Goal: Book appointment/travel/reservation

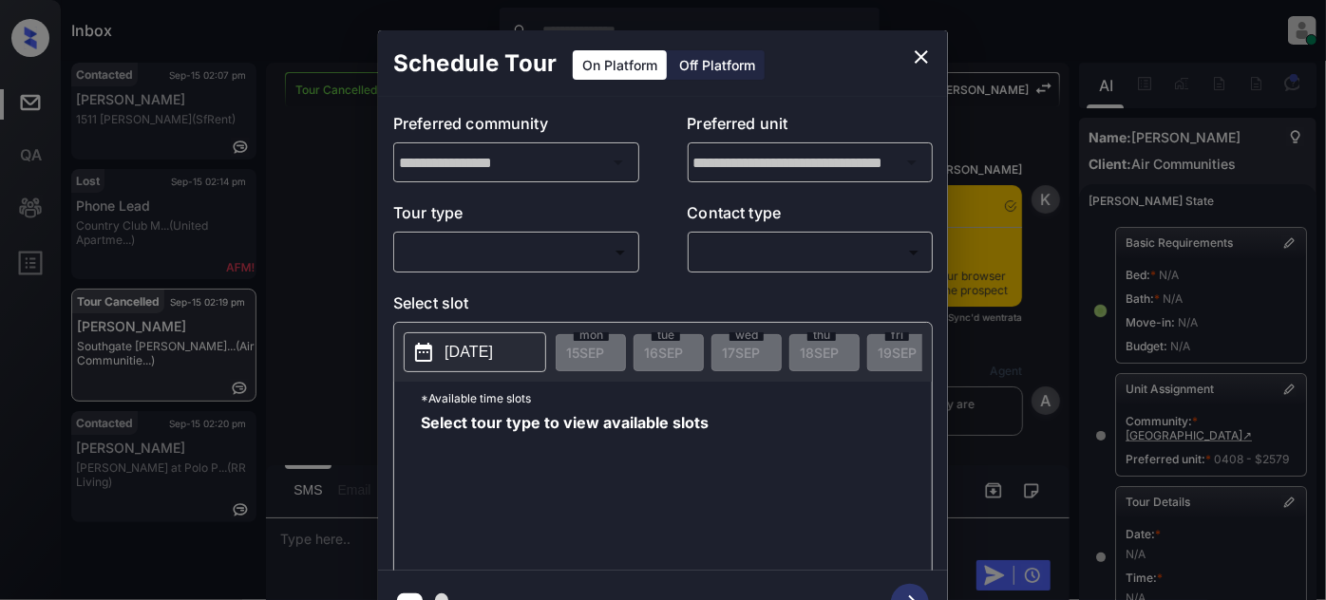
scroll to position [258, 0]
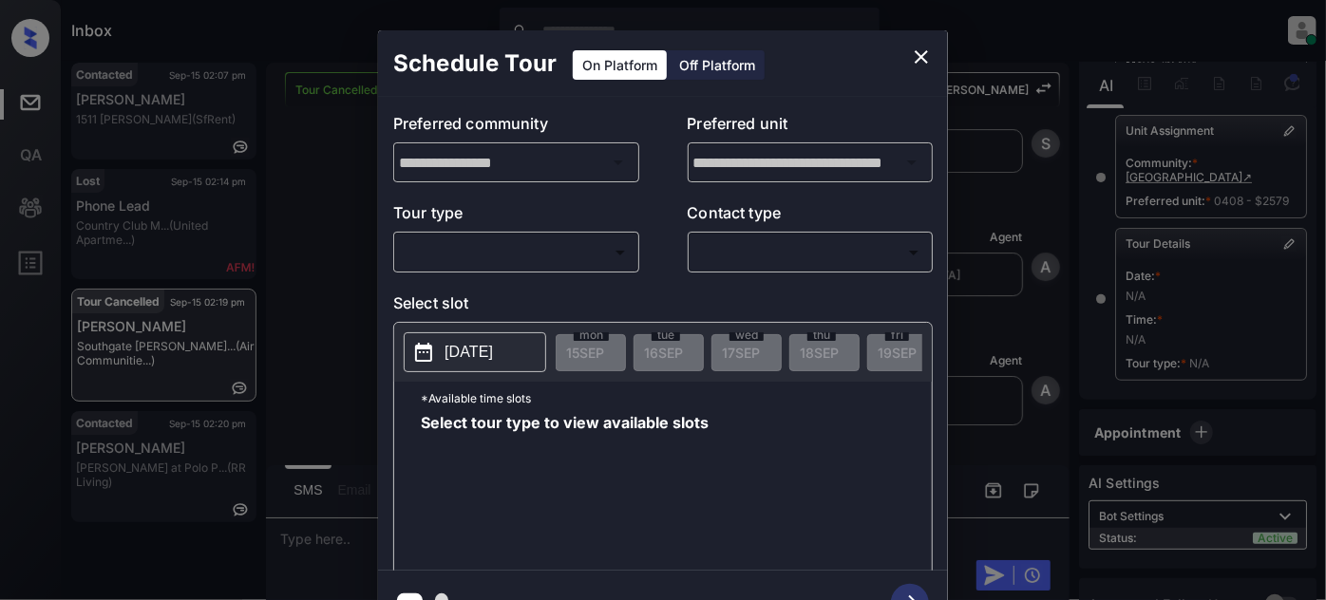
click at [448, 232] on div "​ ​" at bounding box center [516, 252] width 246 height 41
click at [449, 253] on body "Inbox Juan Carlos Manantan Online Set yourself offline Set yourself on break Pr…" at bounding box center [663, 300] width 1326 height 600
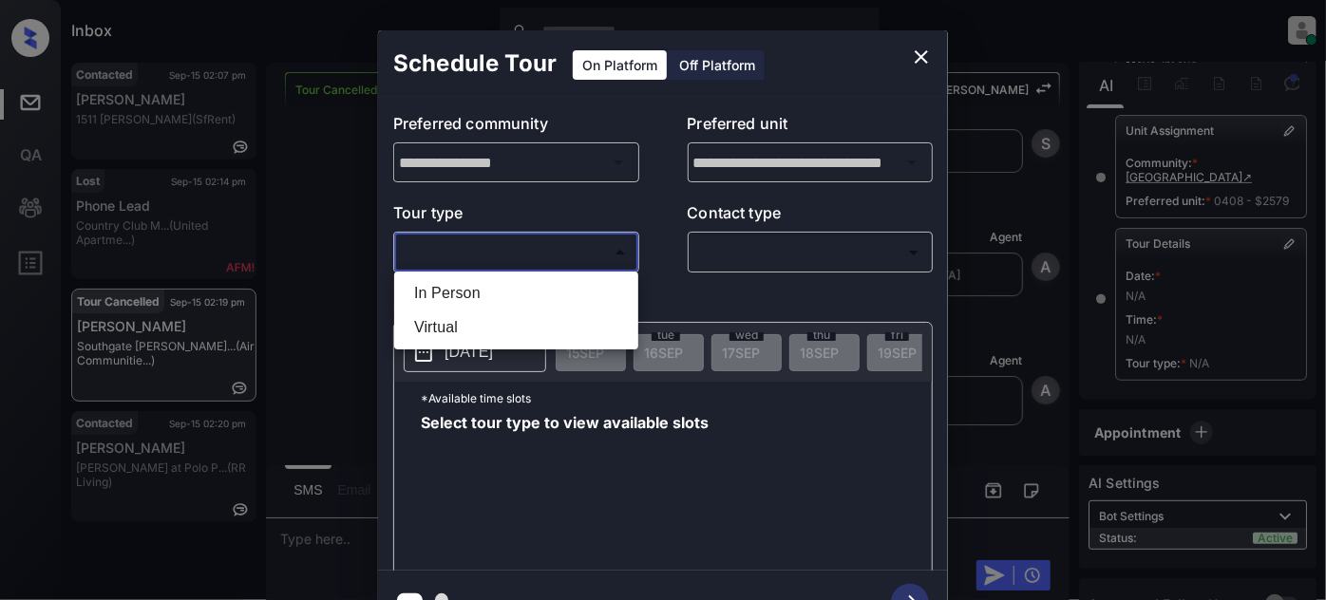
click at [450, 288] on li "In Person" at bounding box center [516, 293] width 235 height 34
type input "********"
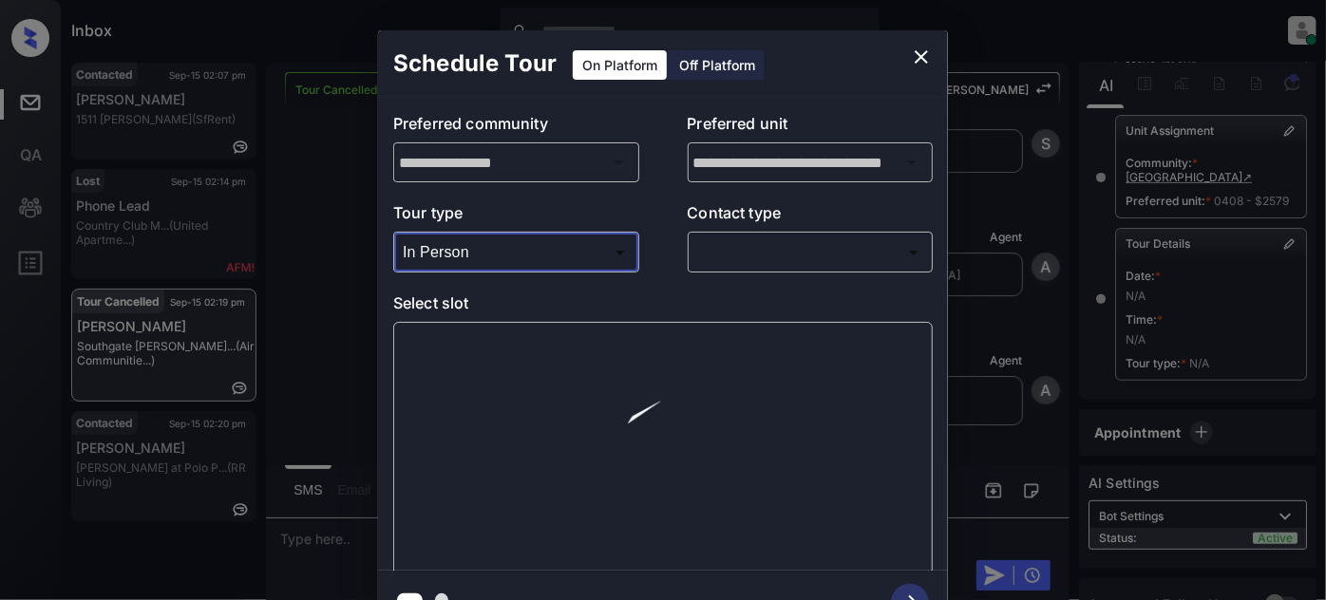
click at [711, 262] on body "Inbox Juan Carlos Manantan Online Set yourself offline Set yourself on break Pr…" at bounding box center [663, 300] width 1326 height 600
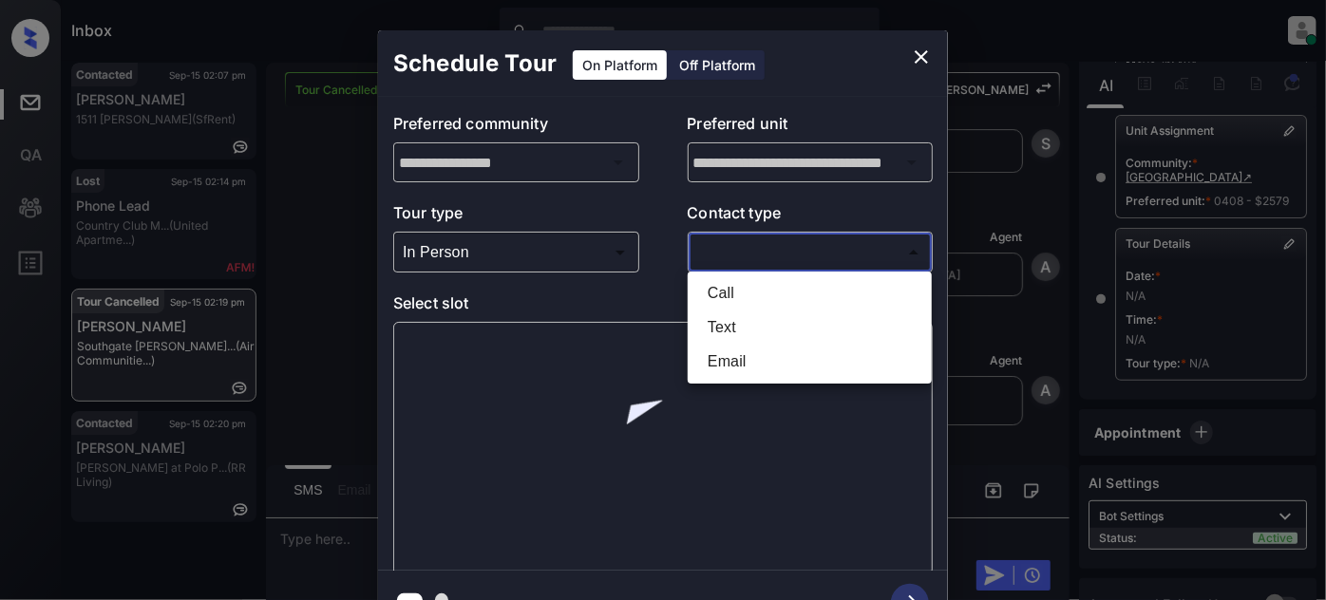
click at [728, 321] on li "Text" at bounding box center [810, 328] width 235 height 34
type input "****"
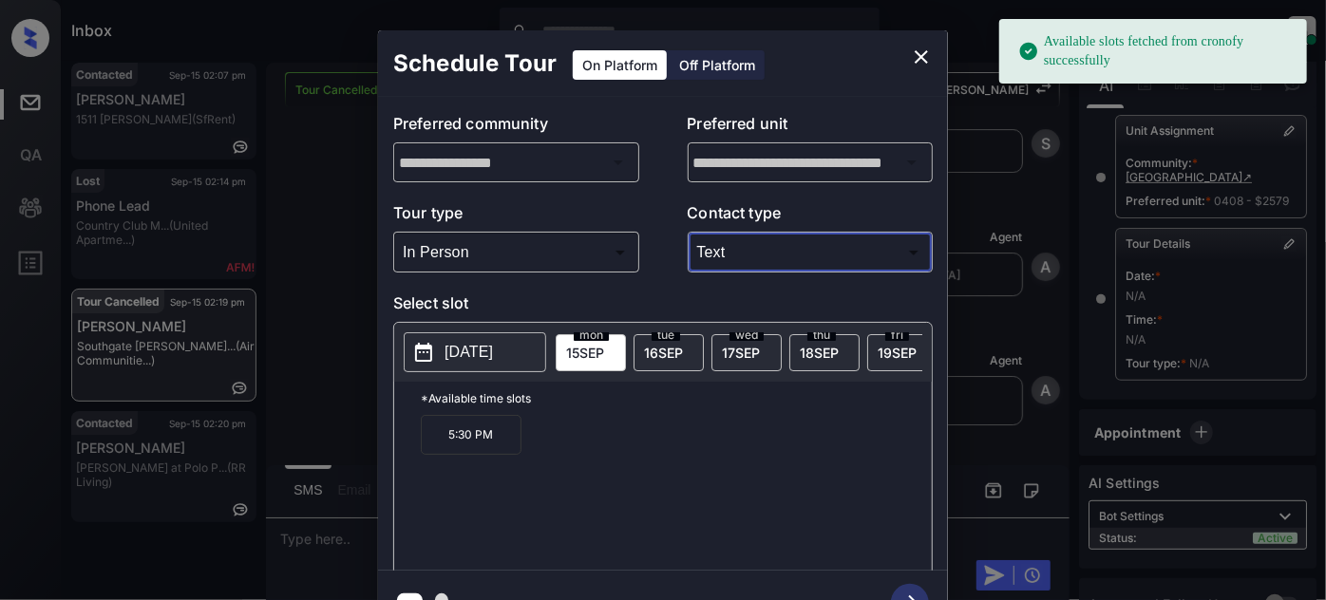
click at [892, 345] on span "19 SEP" at bounding box center [897, 353] width 39 height 16
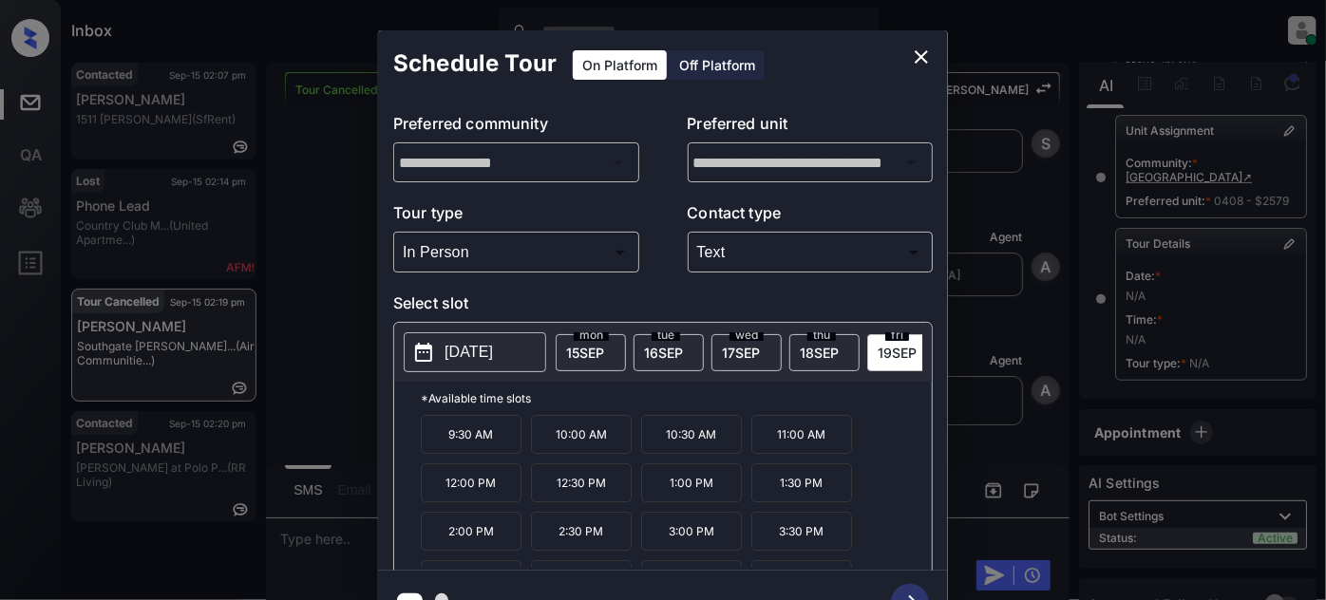
click at [519, 546] on p "2:00 PM" at bounding box center [471, 531] width 101 height 39
click at [902, 592] on icon "button" at bounding box center [910, 603] width 38 height 38
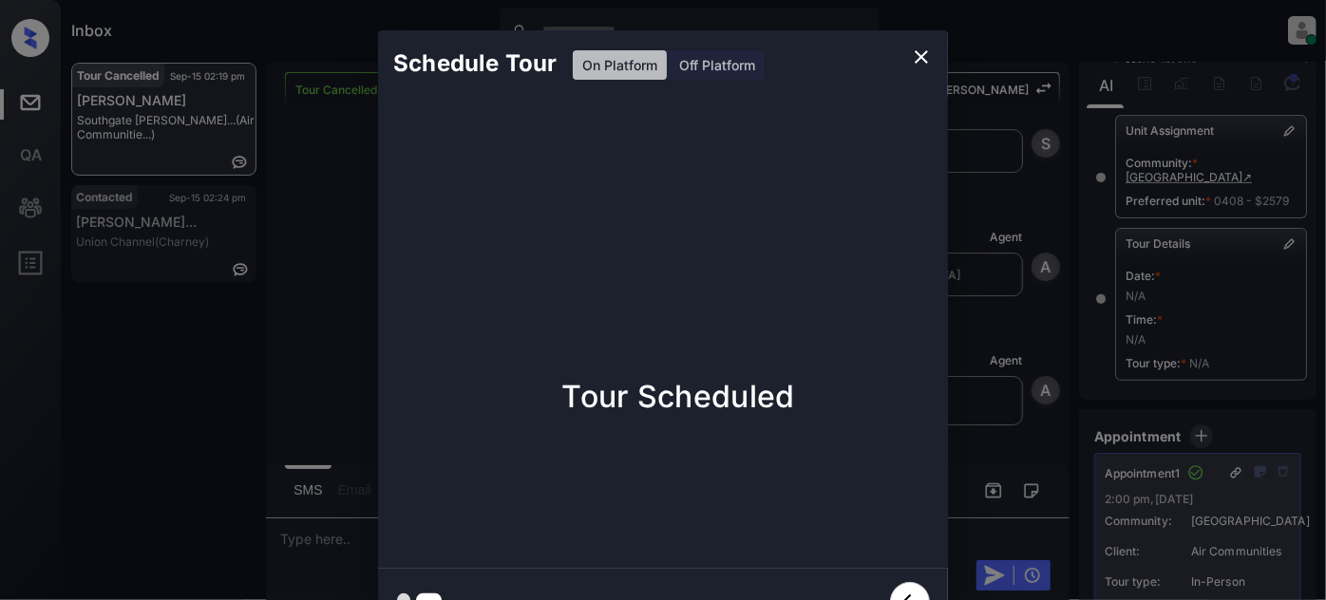
click at [910, 60] on icon "close" at bounding box center [921, 57] width 23 height 23
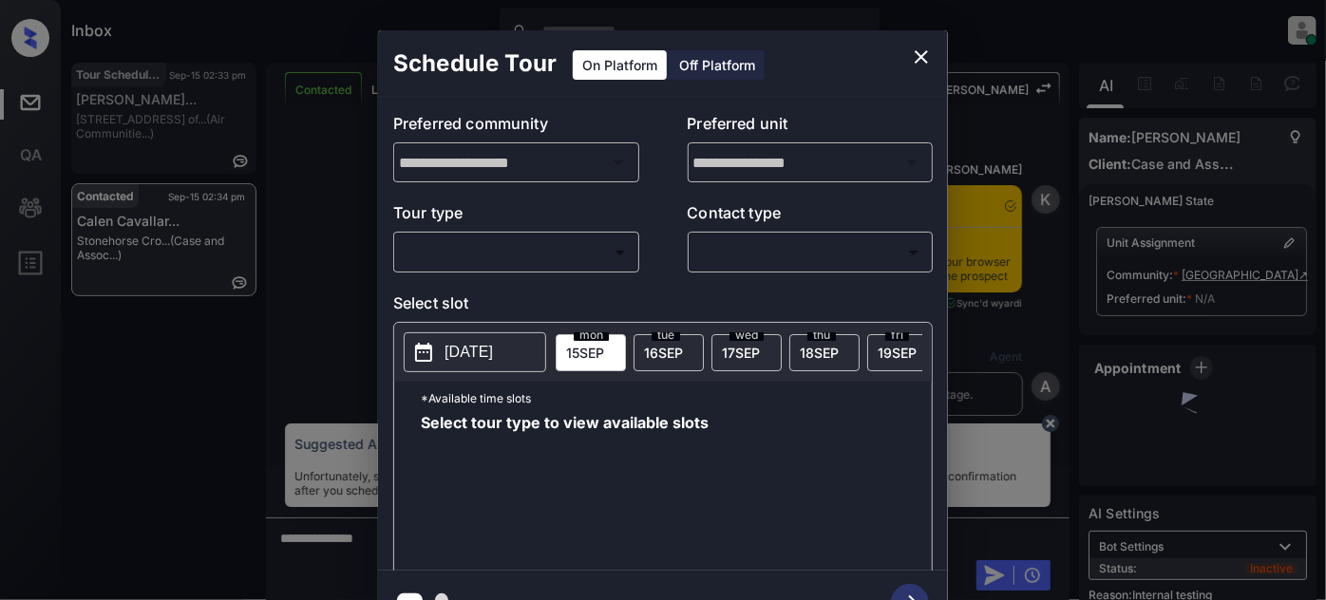
scroll to position [2414, 0]
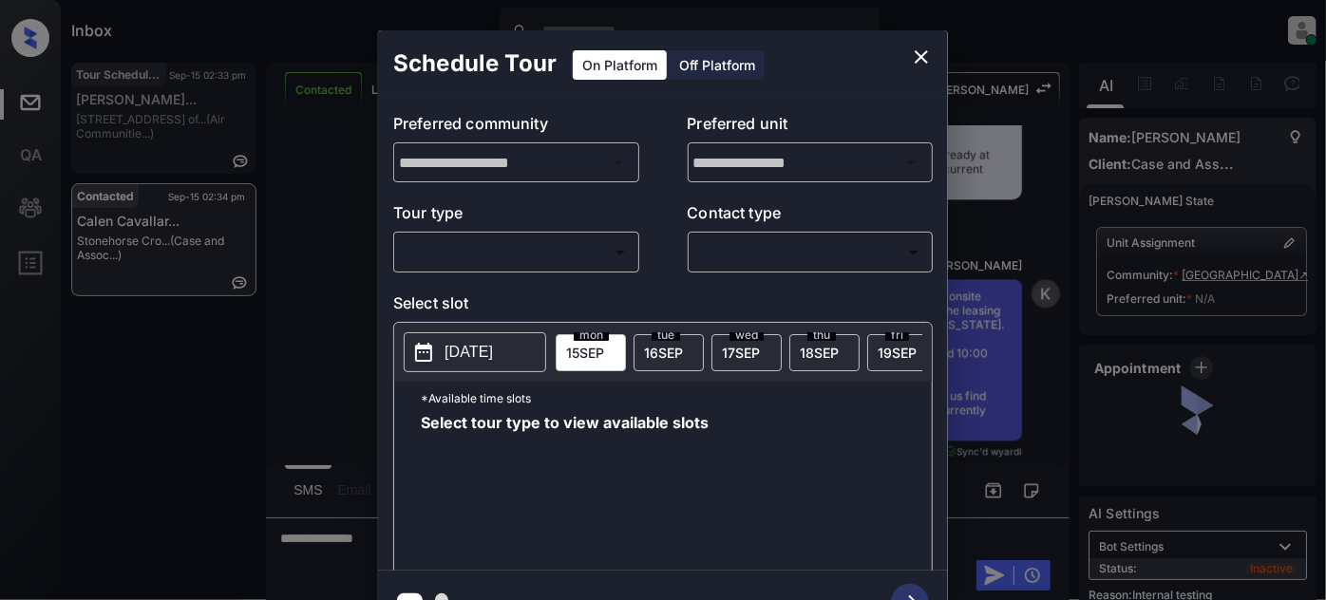
click at [583, 244] on body "Inbox Juan Carlos Manantan Online Set yourself offline Set yourself on break Pr…" at bounding box center [663, 300] width 1326 height 600
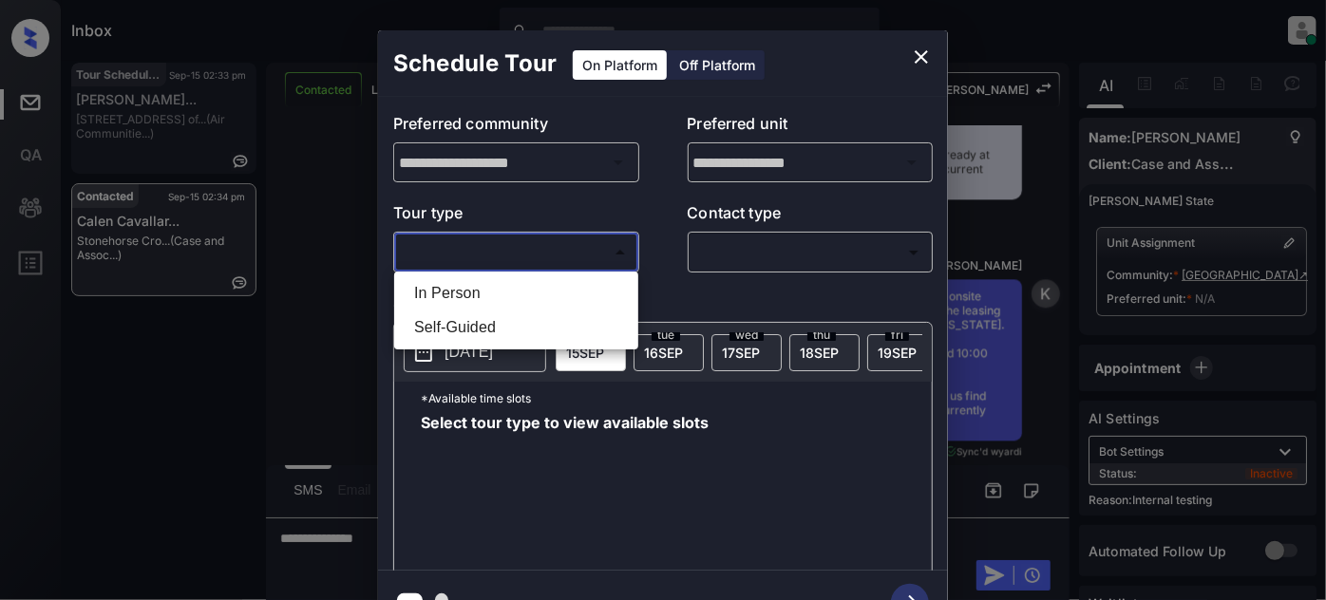
click at [547, 277] on li "In Person" at bounding box center [516, 293] width 235 height 34
type input "********"
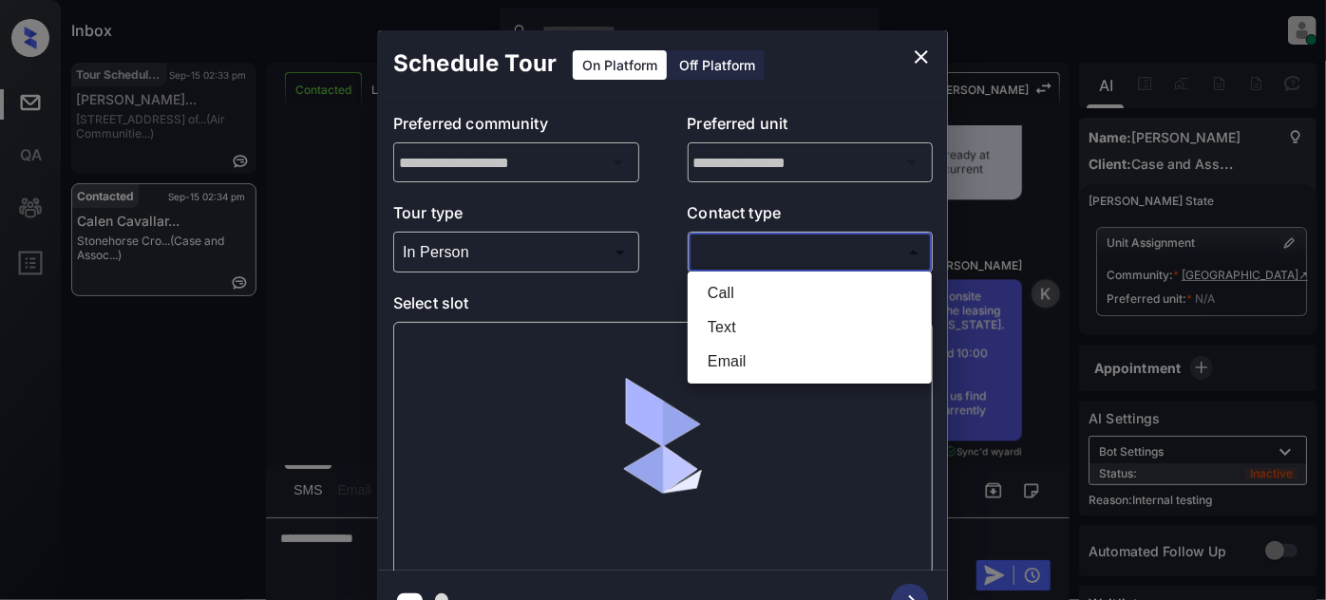
click at [732, 260] on body "Inbox Juan Carlos Manantan Online Set yourself offline Set yourself on break Pr…" at bounding box center [663, 300] width 1326 height 600
click at [730, 331] on li "Text" at bounding box center [810, 328] width 235 height 34
type input "****"
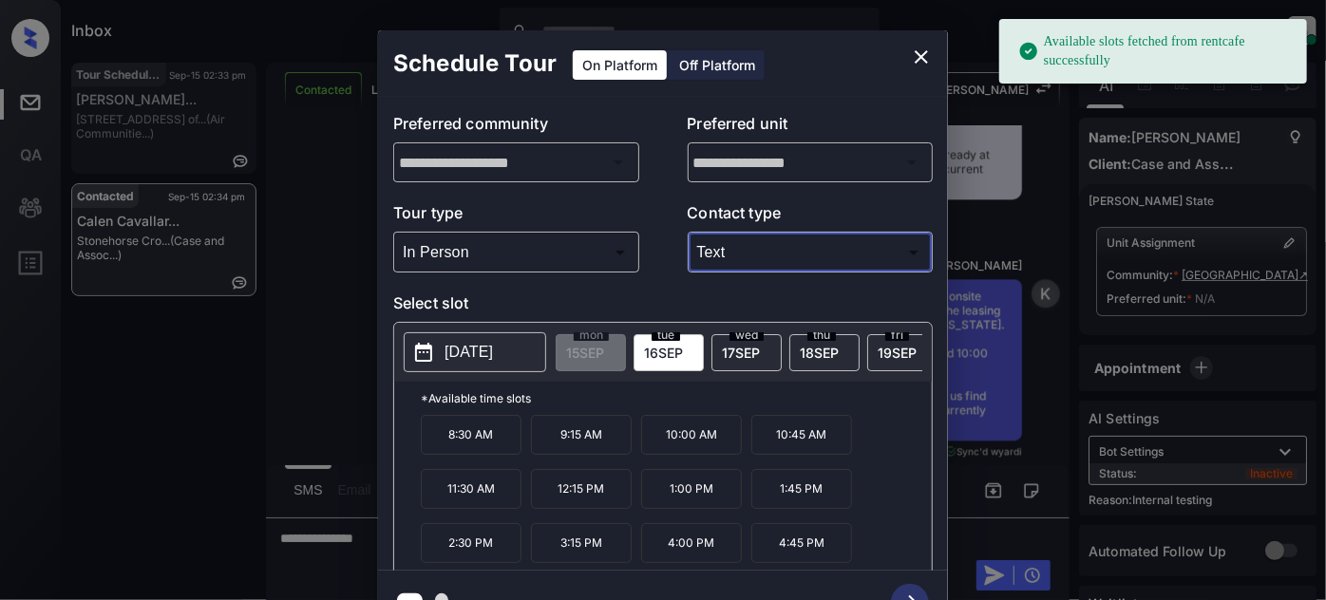
click at [493, 352] on p "2025-09-16" at bounding box center [469, 352] width 48 height 23
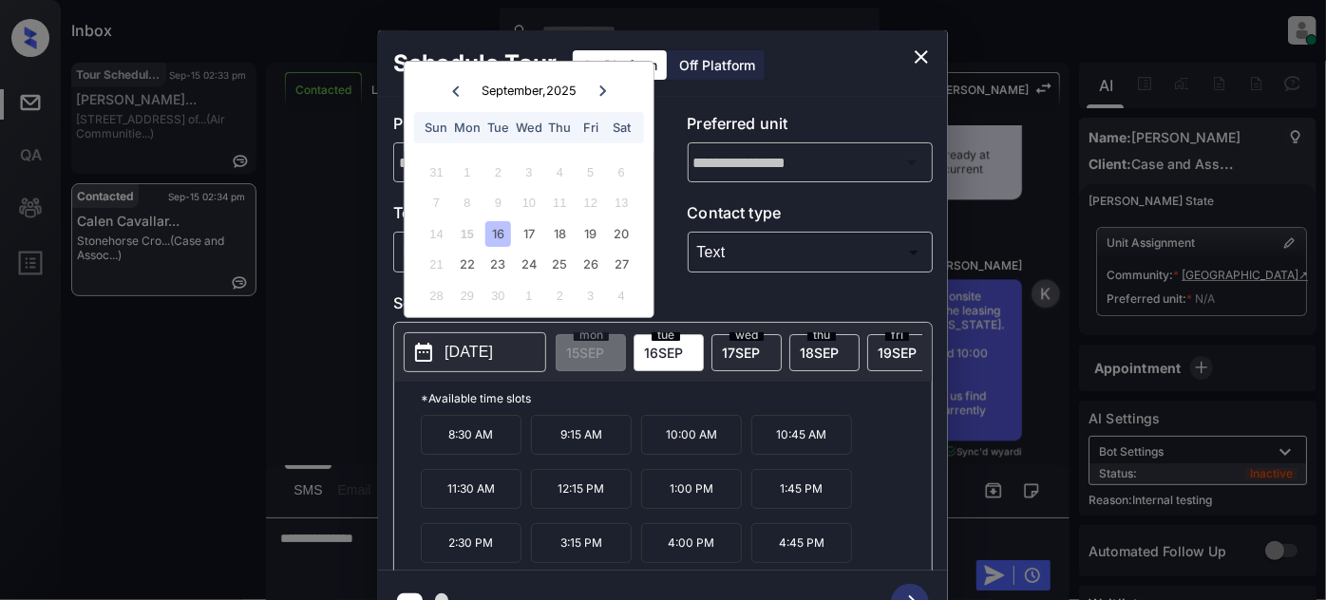
click at [922, 51] on icon "close" at bounding box center [921, 57] width 23 height 23
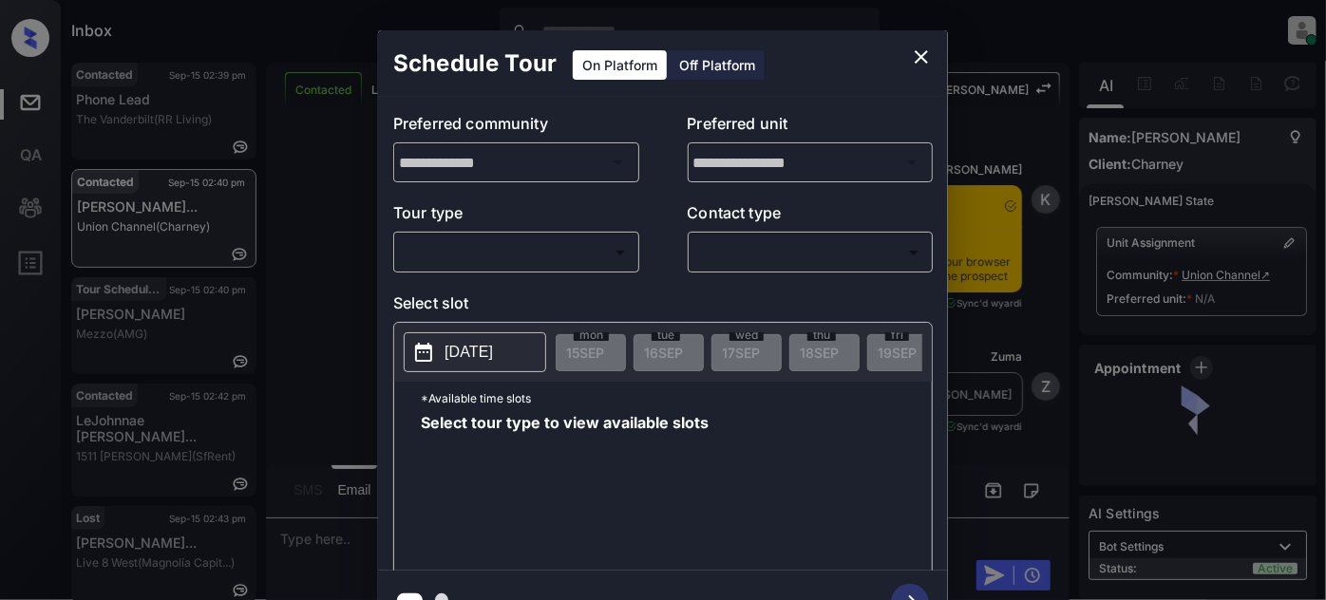
scroll to position [1074, 0]
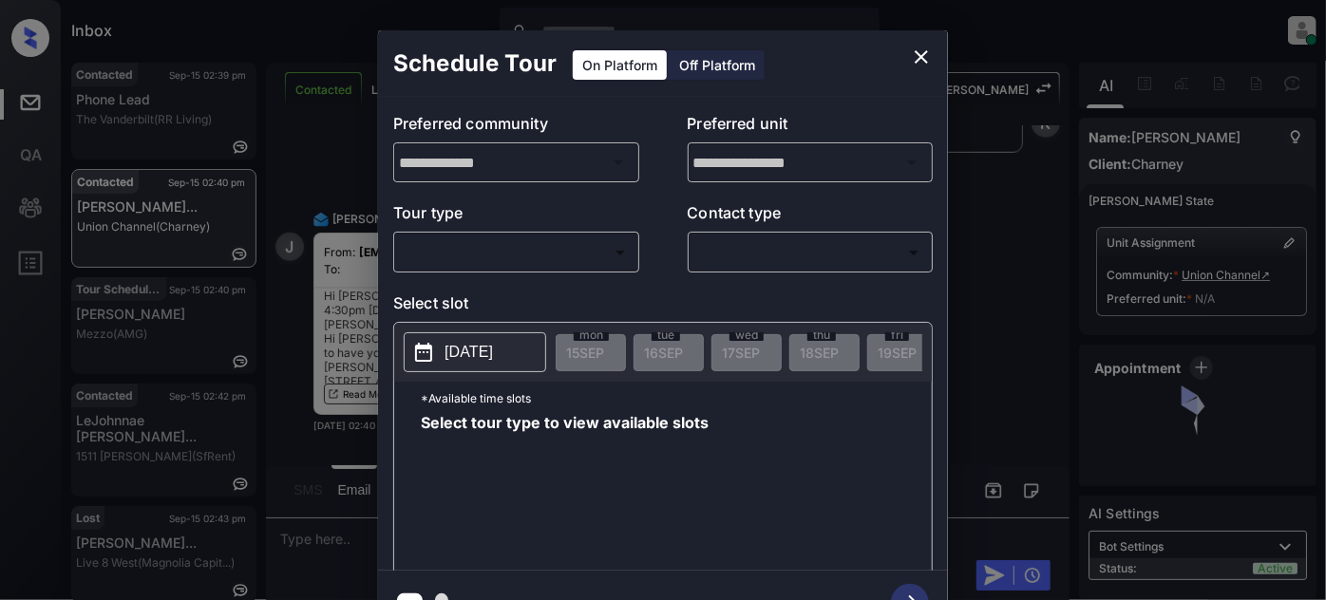
click at [914, 50] on icon "close" at bounding box center [921, 57] width 23 height 23
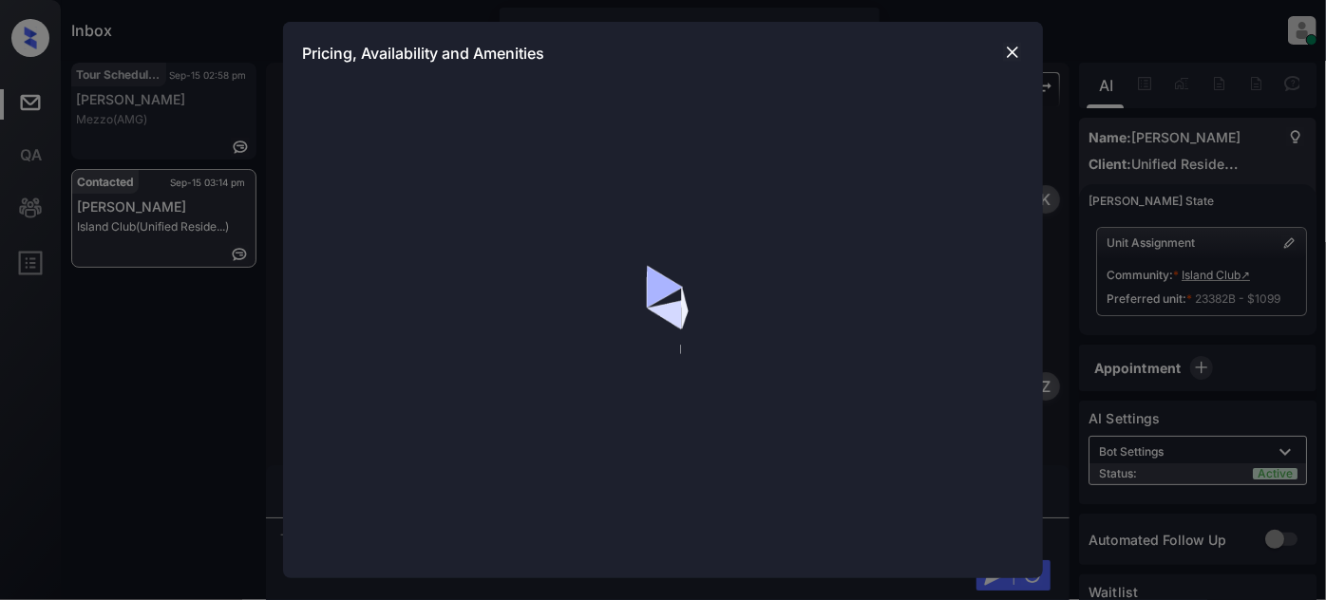
scroll to position [1244, 0]
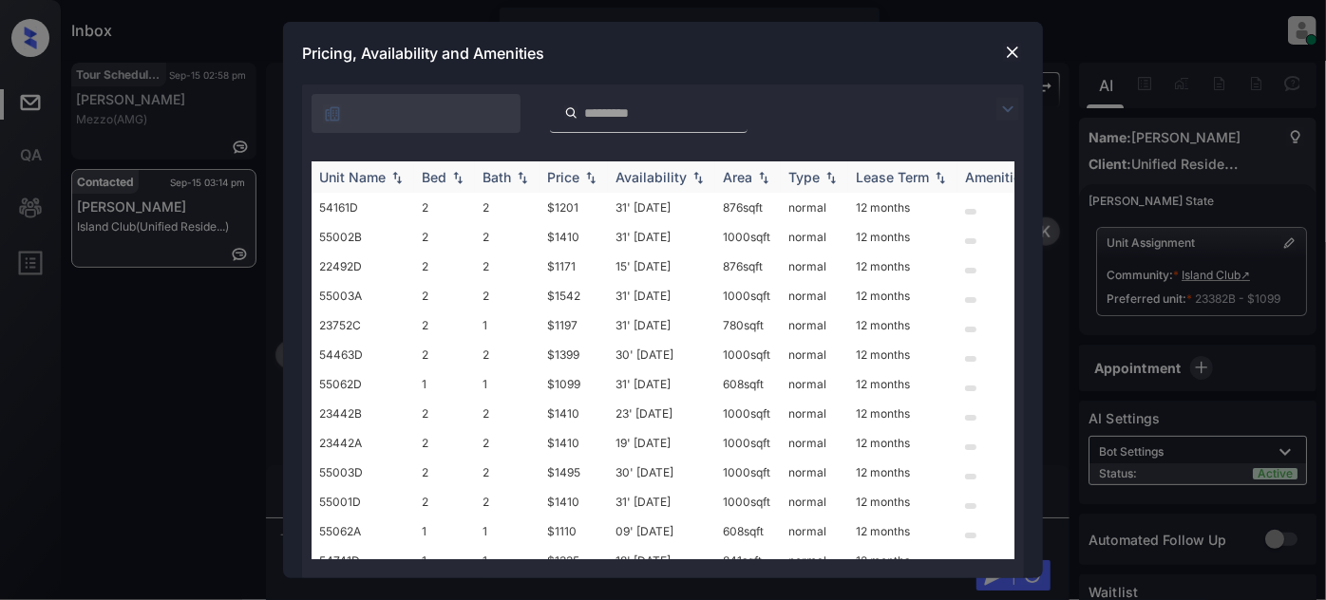
click at [367, 173] on div "Unit Name" at bounding box center [352, 177] width 67 height 16
click at [631, 207] on td "15' Aug 25" at bounding box center [661, 207] width 107 height 29
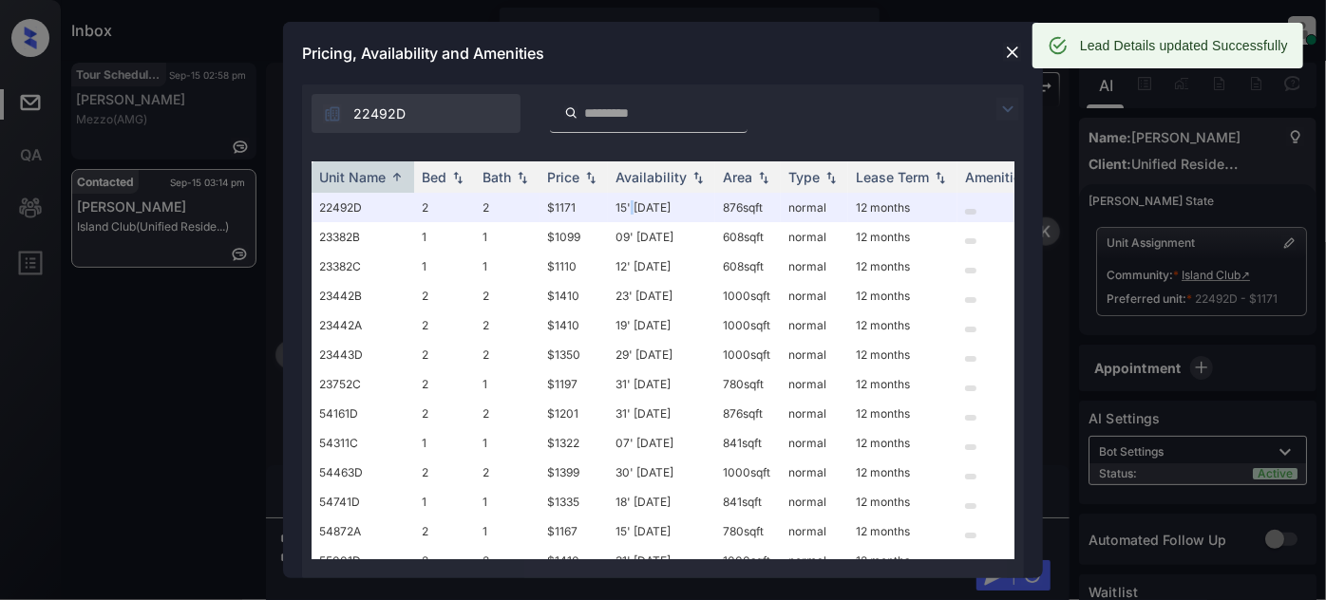
click at [1008, 52] on img at bounding box center [1012, 52] width 19 height 19
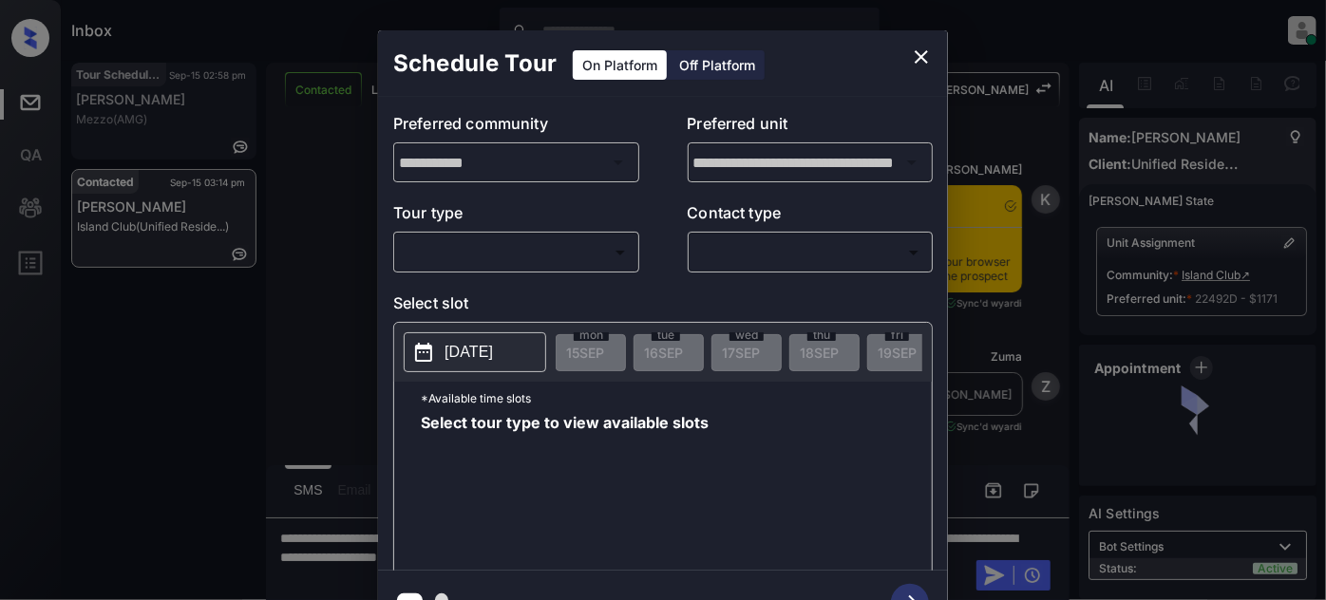
scroll to position [1244, 0]
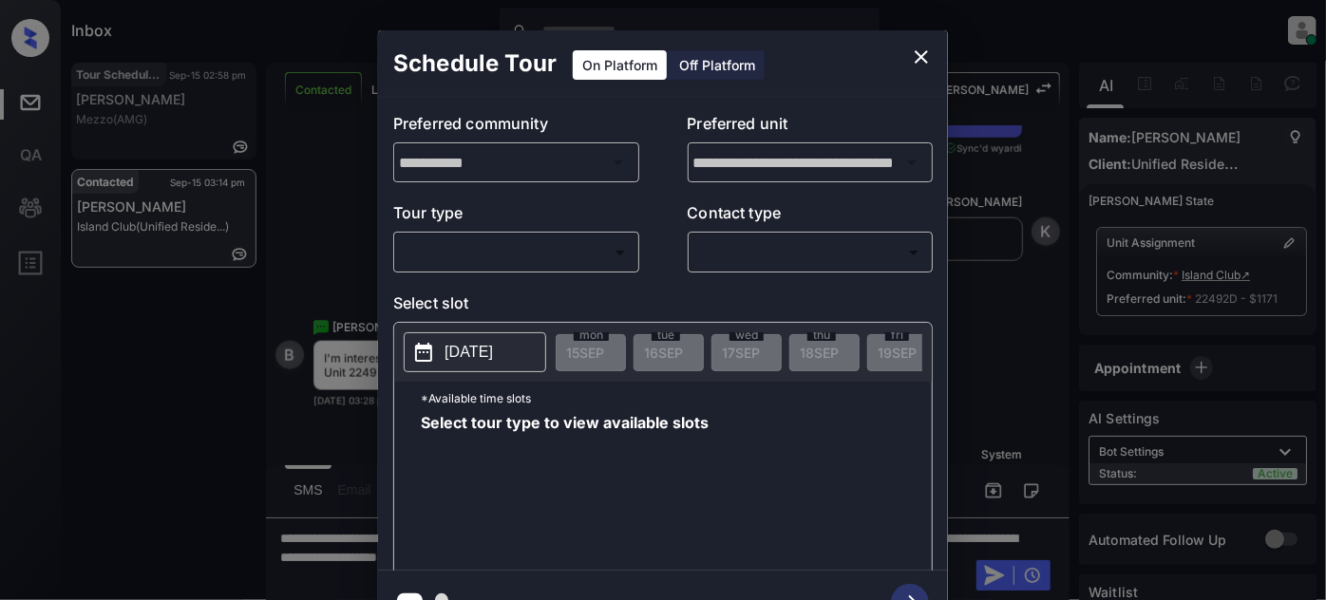
click at [562, 247] on body "Inbox Juan Carlos Manantan Online Set yourself offline Set yourself on break Pr…" at bounding box center [663, 300] width 1326 height 600
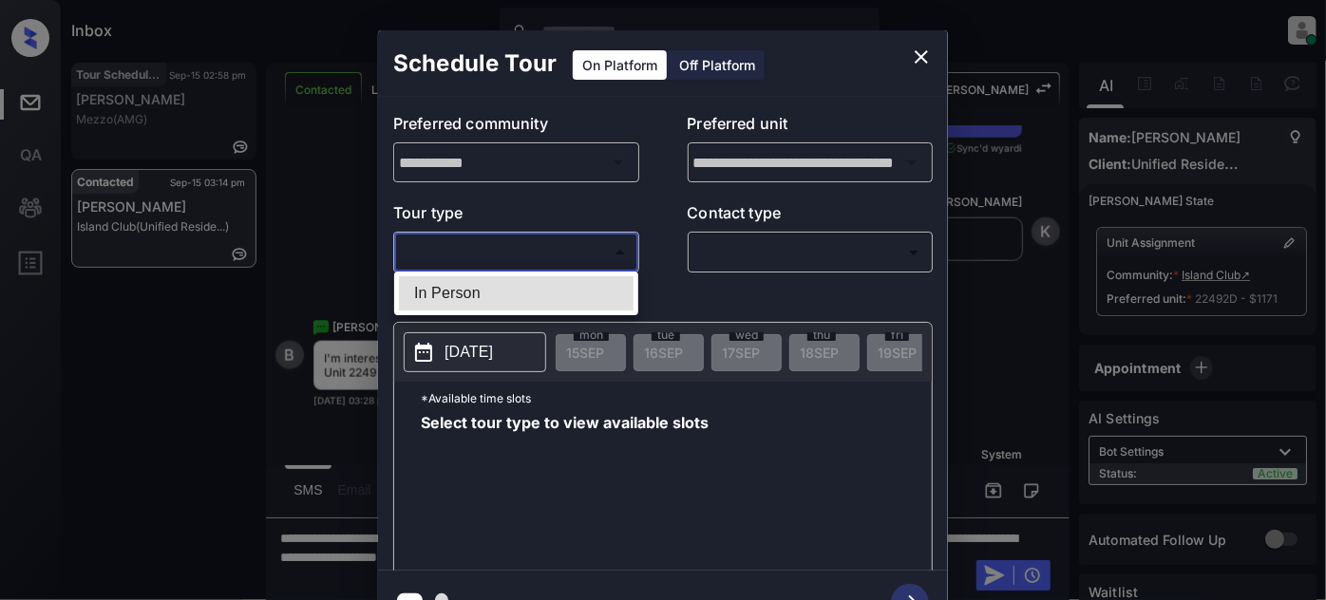
click at [518, 291] on li "In Person" at bounding box center [516, 293] width 235 height 34
type input "********"
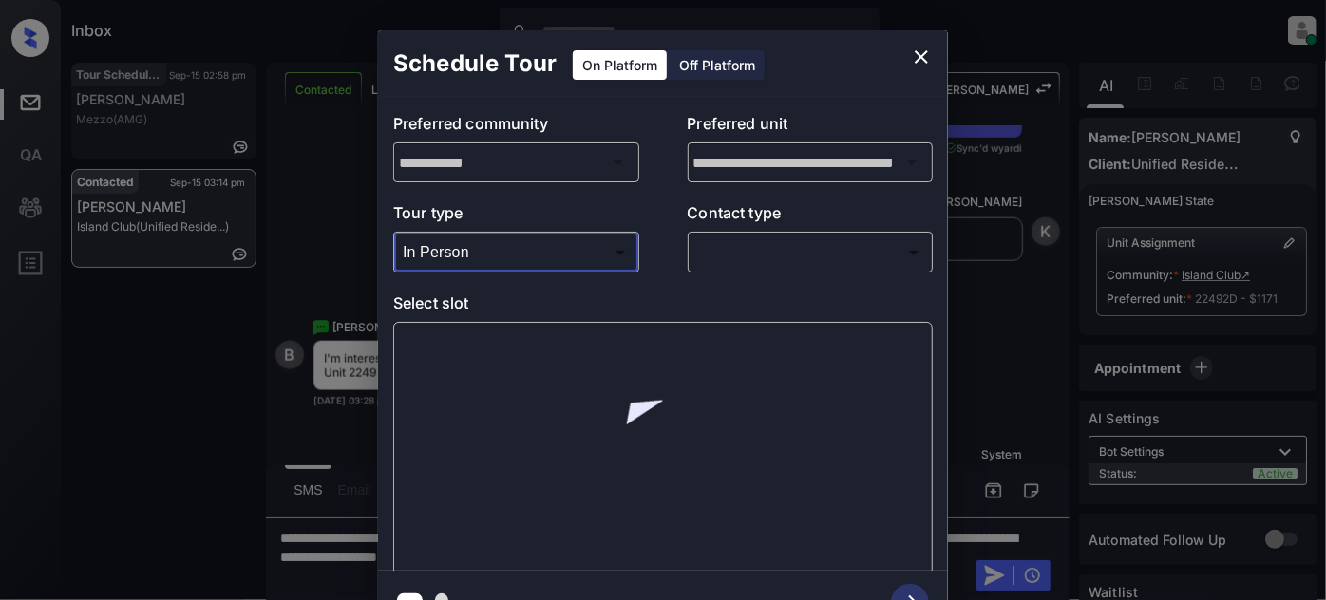
click at [803, 243] on body "Inbox Juan Carlos Manantan Online Set yourself offline Set yourself on break Pr…" at bounding box center [663, 300] width 1326 height 600
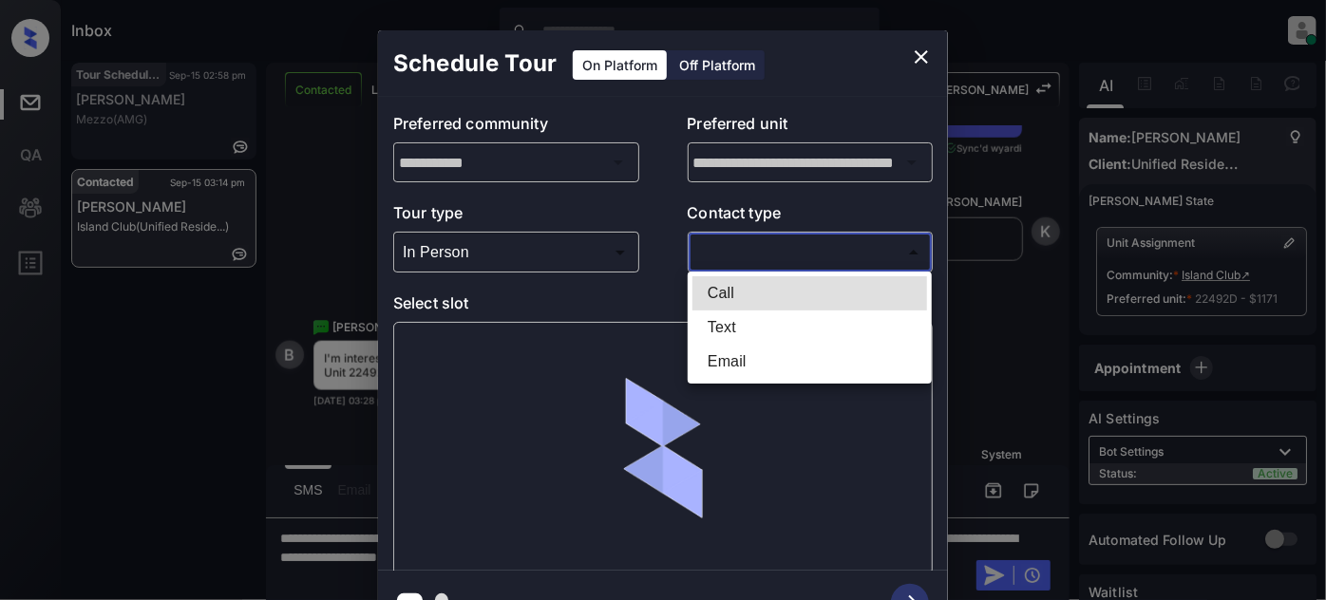
click at [734, 314] on li "Text" at bounding box center [810, 328] width 235 height 34
type input "****"
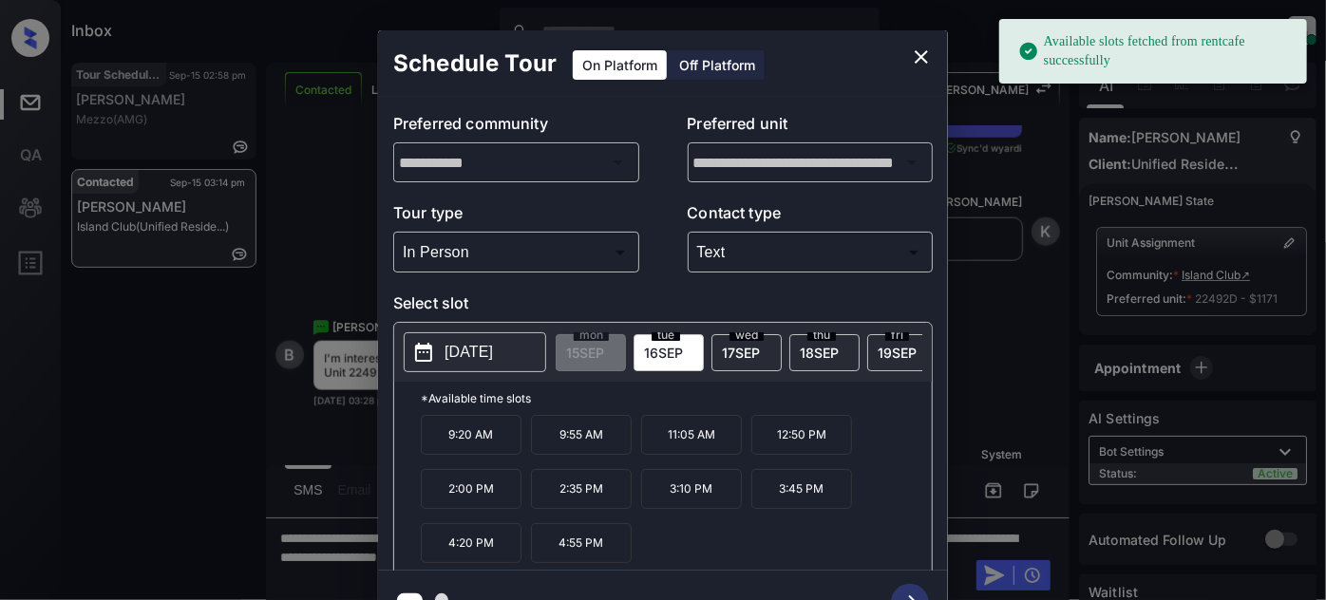
click at [692, 347] on div "tue 16 SEP" at bounding box center [669, 352] width 70 height 37
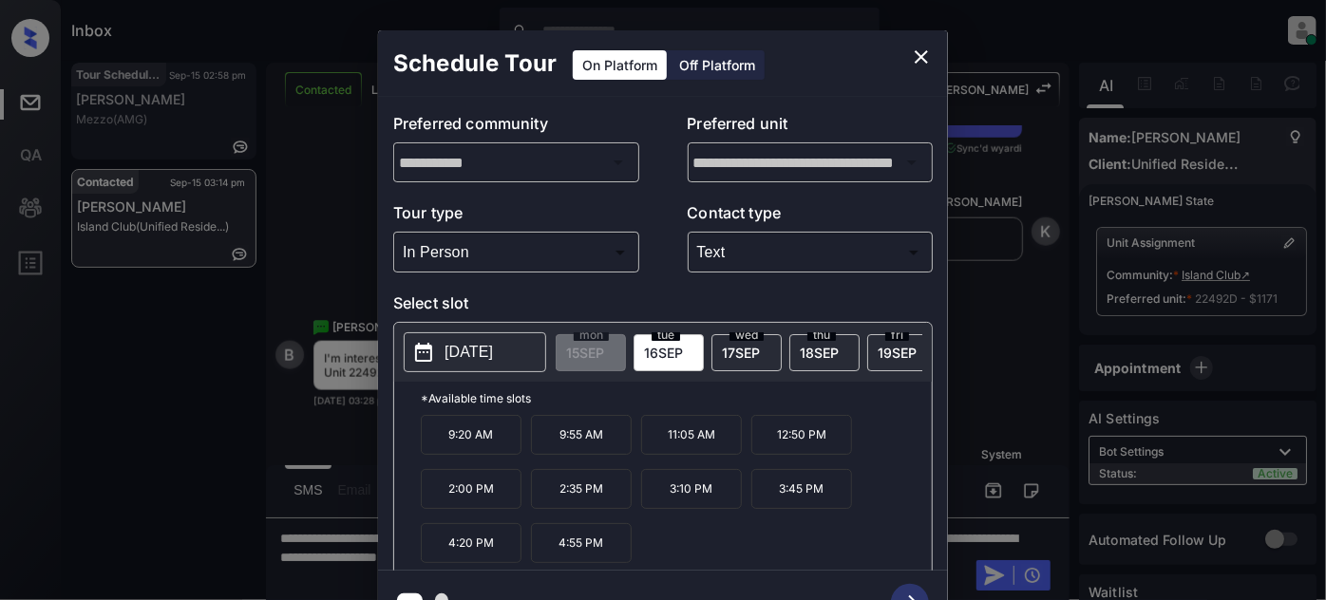
drag, startPoint x: 595, startPoint y: 549, endPoint x: 719, endPoint y: 564, distance: 125.4
click at [595, 549] on p "4:55 PM" at bounding box center [581, 543] width 101 height 40
click at [909, 592] on icon "button" at bounding box center [910, 603] width 38 height 38
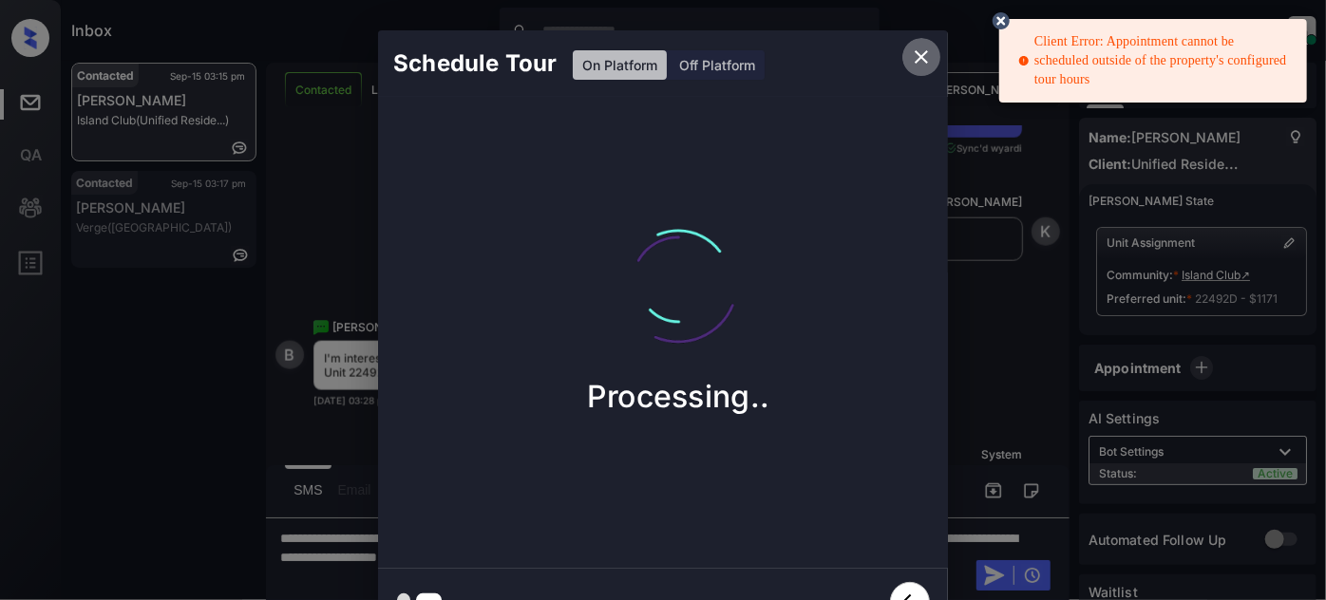
click at [915, 55] on icon "close" at bounding box center [921, 57] width 23 height 23
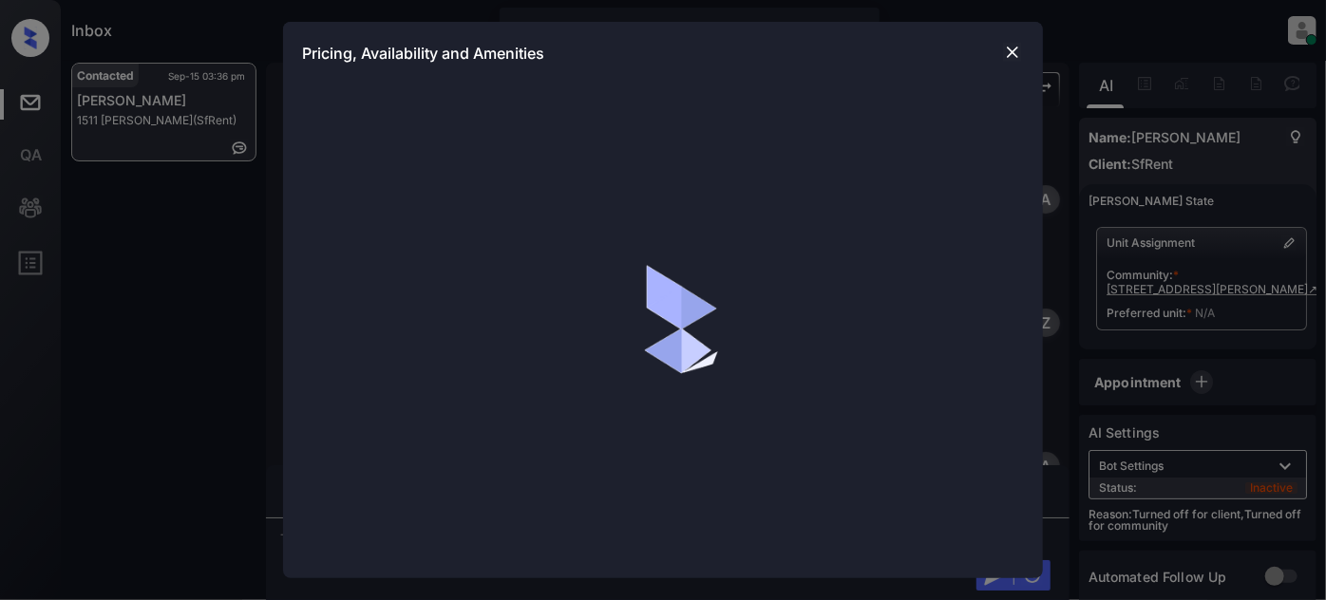
scroll to position [3620, 0]
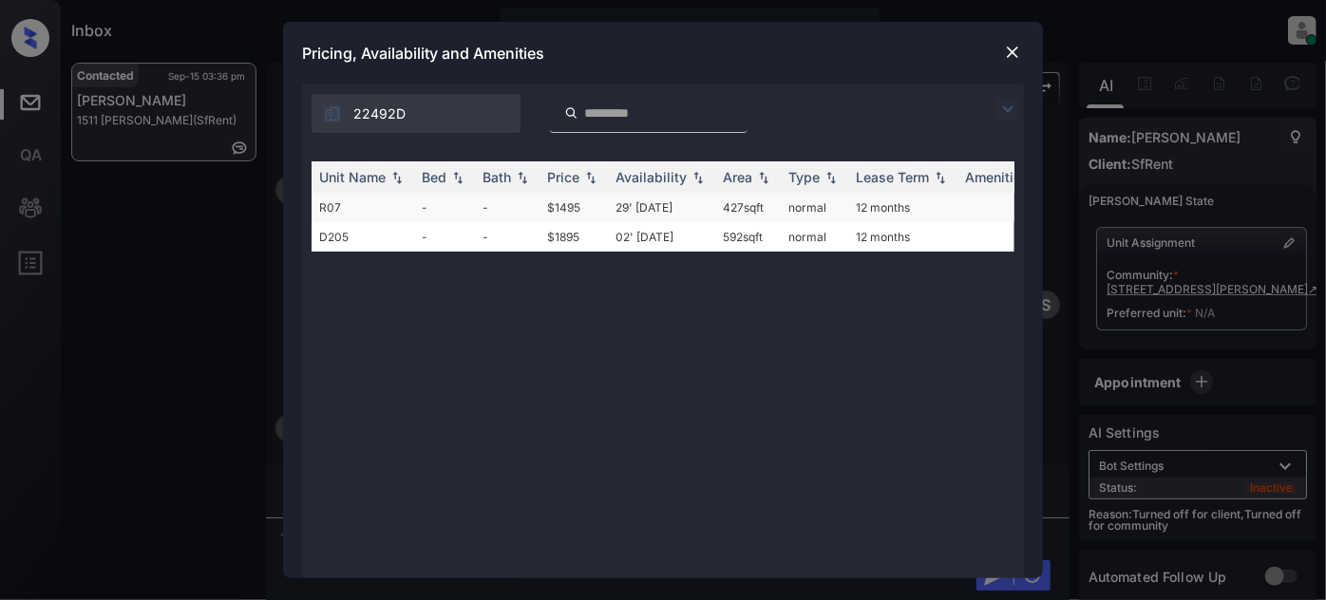
click at [686, 204] on td "29' Jun 18" at bounding box center [661, 207] width 107 height 29
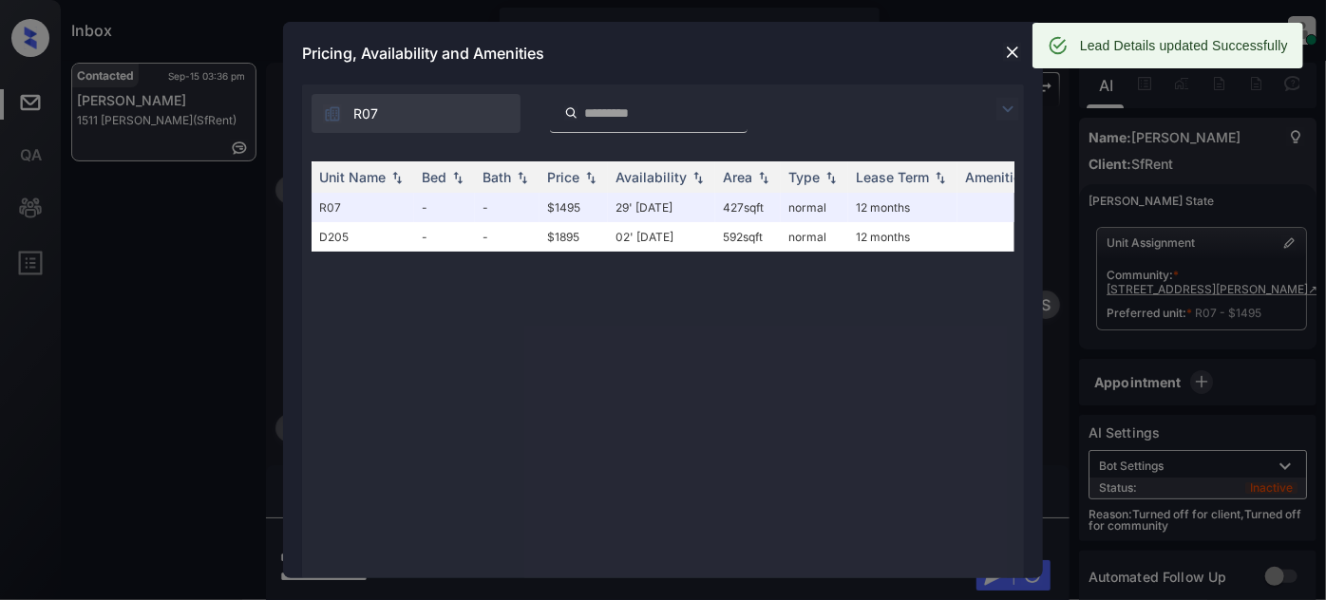
click at [1002, 55] on div at bounding box center [1012, 52] width 23 height 23
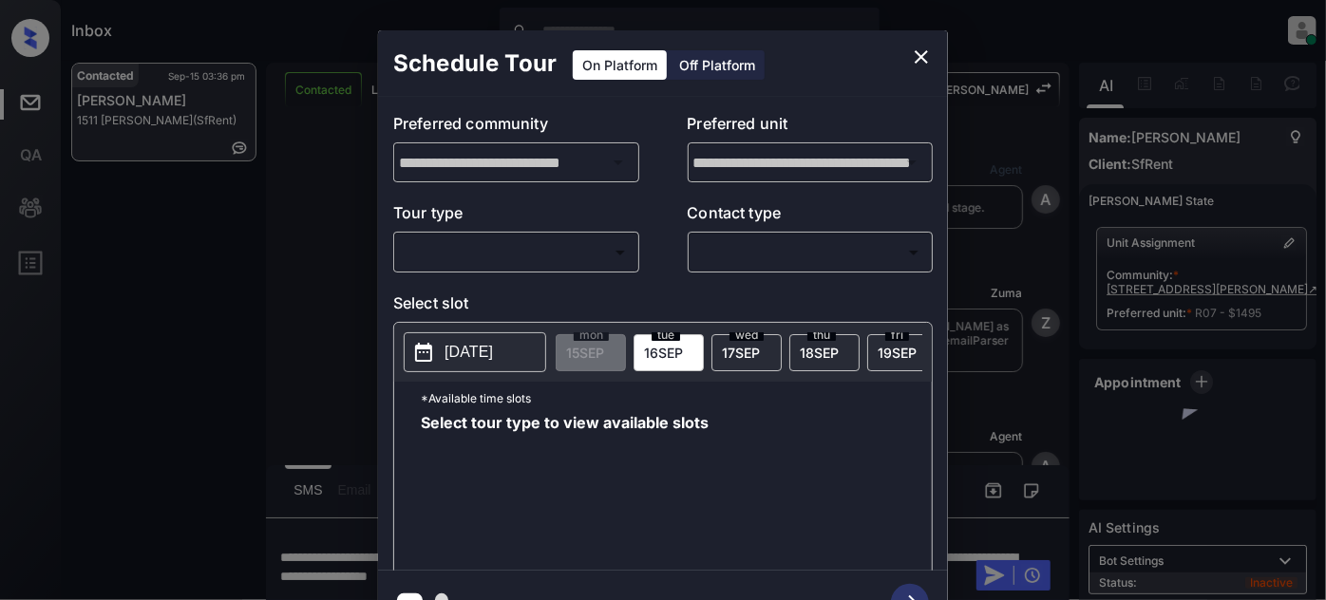
scroll to position [3620, 0]
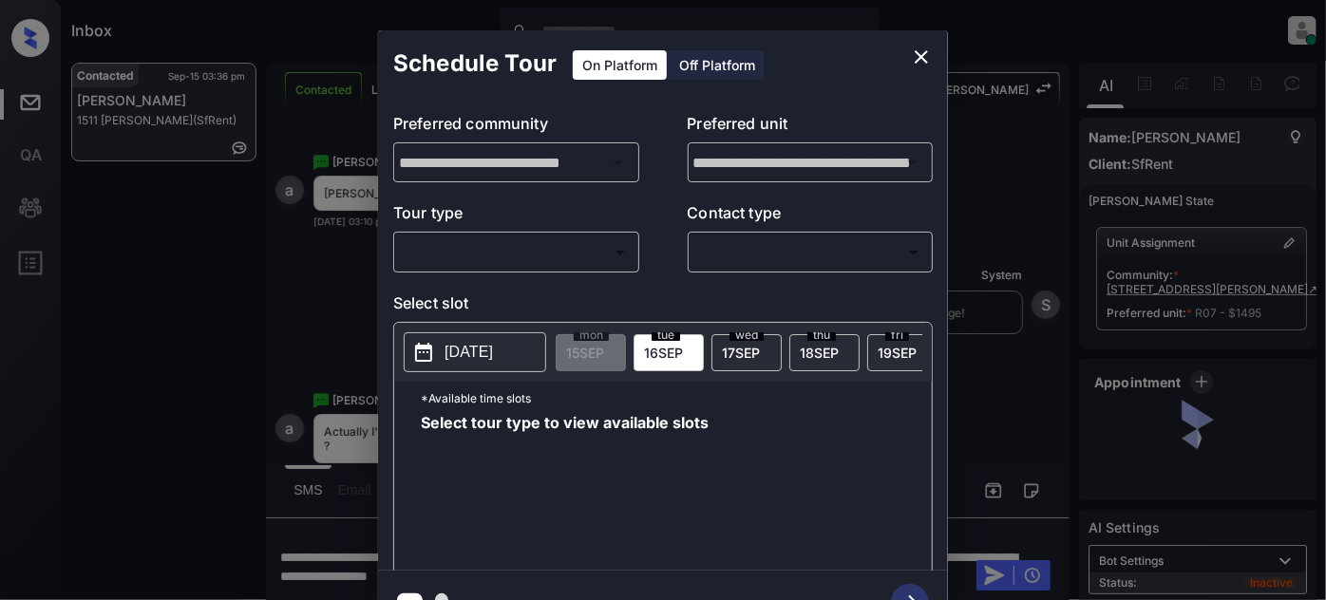
click at [733, 63] on div "Off Platform" at bounding box center [717, 64] width 95 height 29
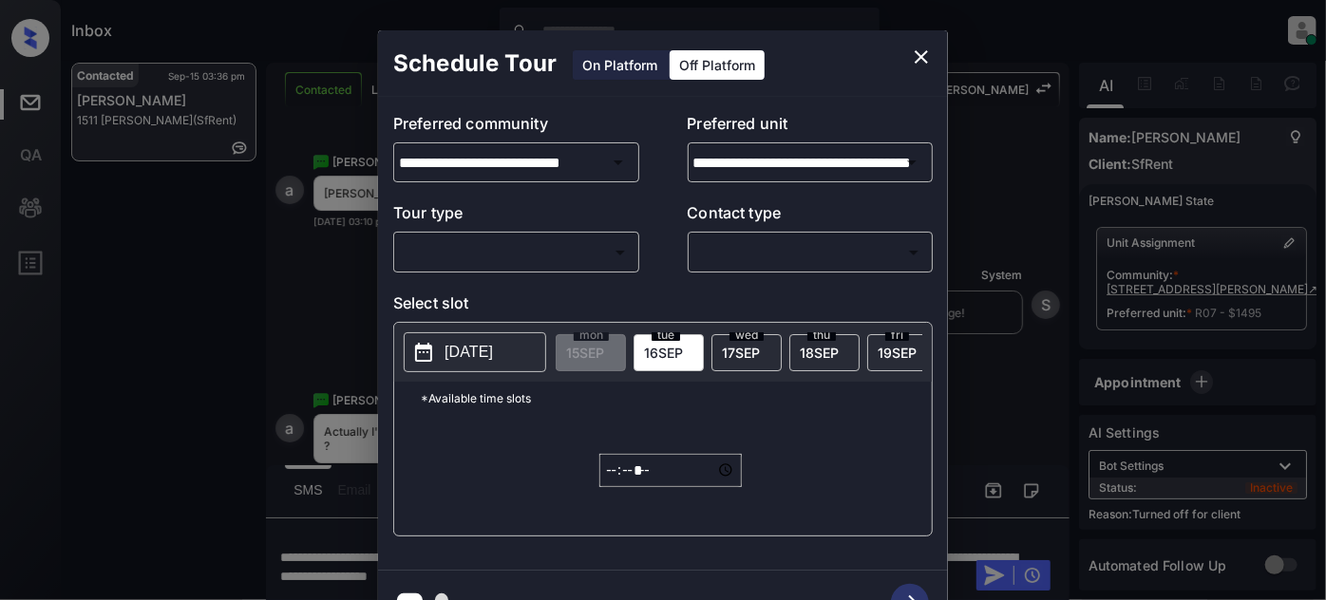
click at [526, 257] on body "Inbox Juan Carlos Manantan Online Set yourself offline Set yourself on break Pr…" at bounding box center [663, 300] width 1326 height 600
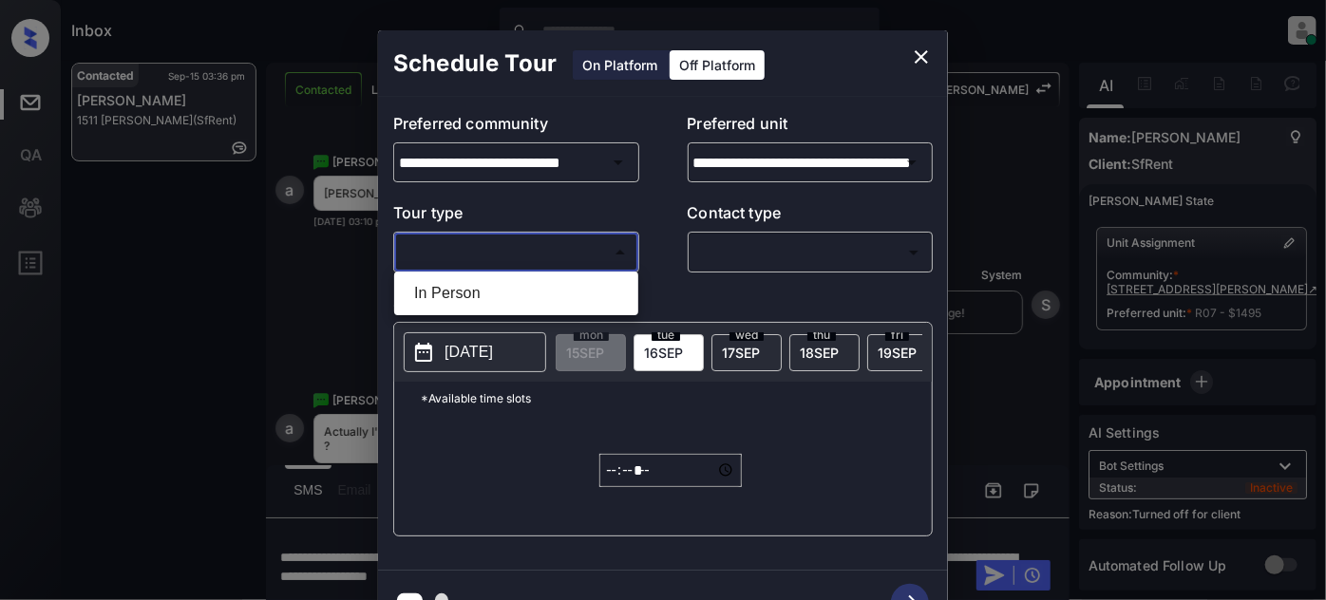
click at [504, 293] on li "In Person" at bounding box center [516, 293] width 235 height 34
type input "********"
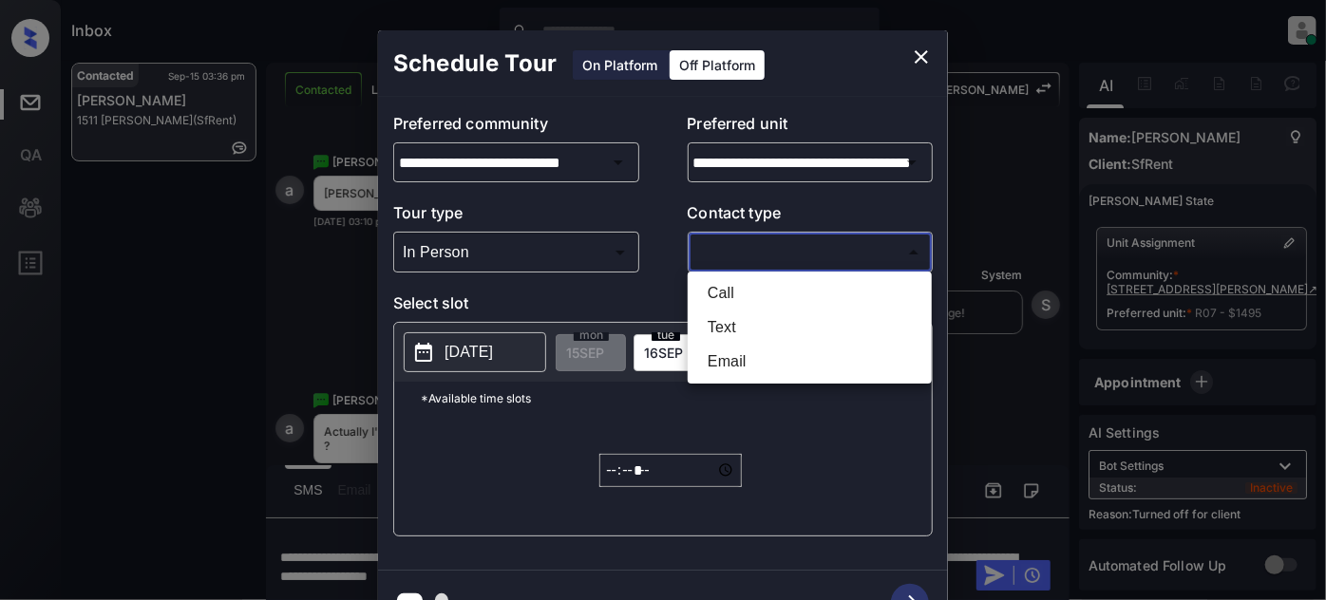
click at [788, 243] on body "Inbox Juan Carlos Manantan Online Set yourself offline Set yourself on break Pr…" at bounding box center [663, 300] width 1326 height 600
click at [732, 323] on li "Text" at bounding box center [810, 328] width 235 height 34
type input "****"
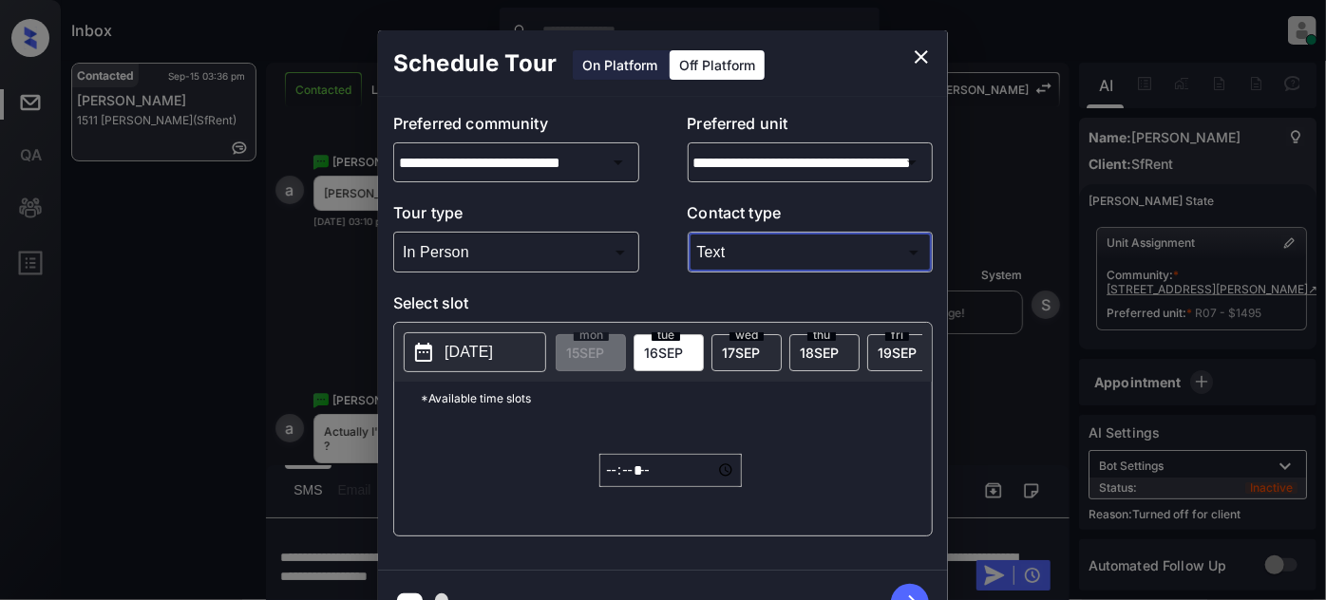
click at [616, 470] on input "*****" at bounding box center [670, 470] width 143 height 33
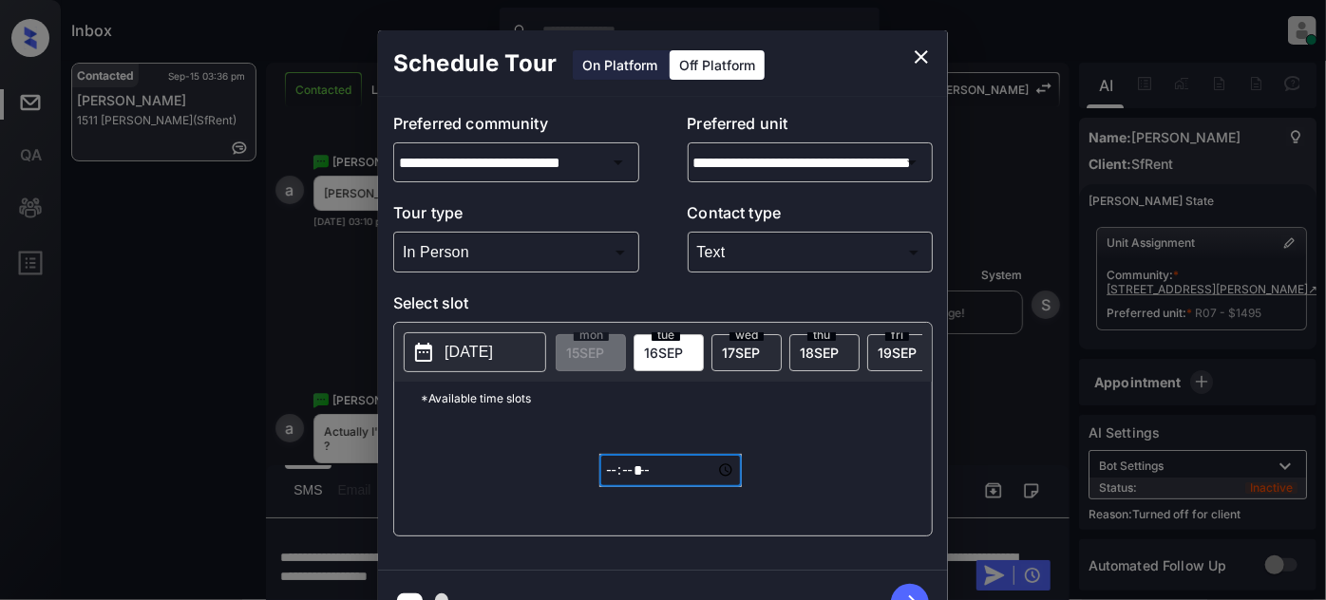
type input "*****"
click at [909, 586] on icon "button" at bounding box center [910, 603] width 38 height 38
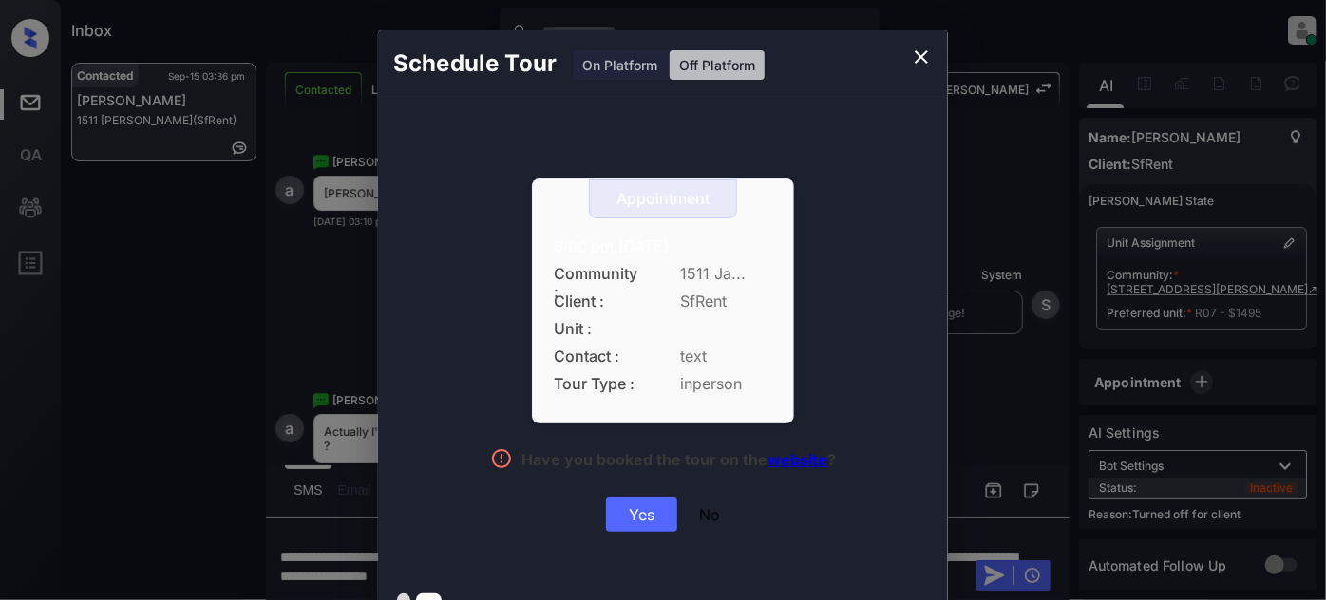
click at [658, 512] on div "Yes" at bounding box center [641, 515] width 71 height 34
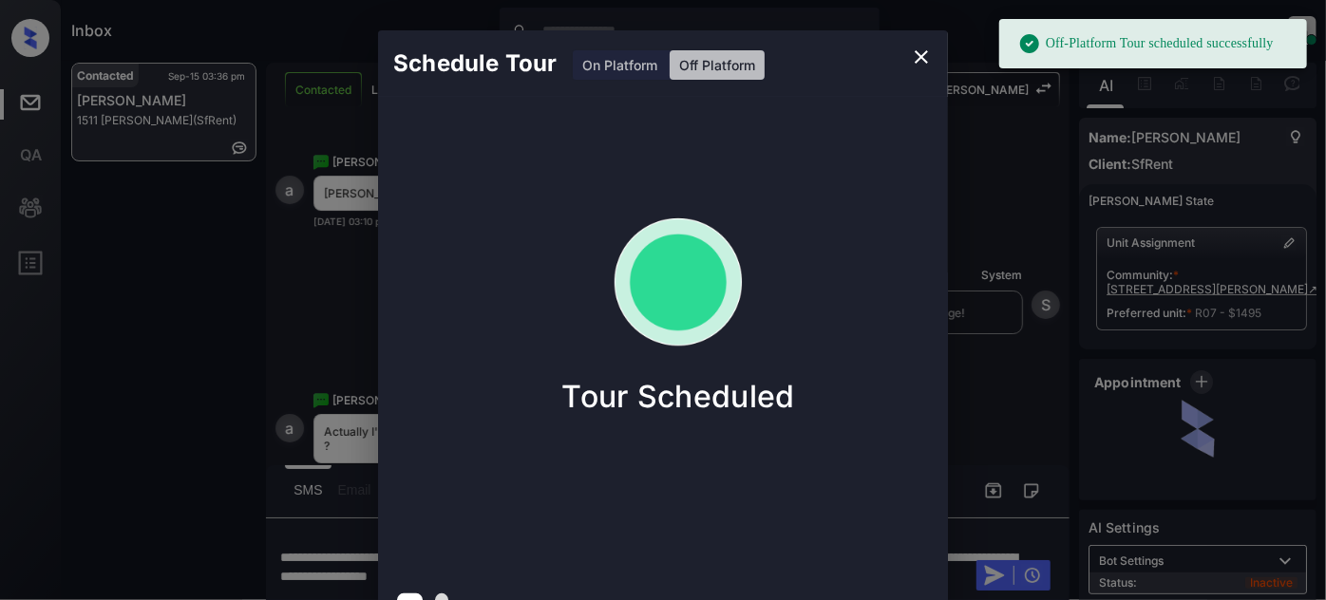
click at [931, 60] on icon "close" at bounding box center [921, 57] width 23 height 23
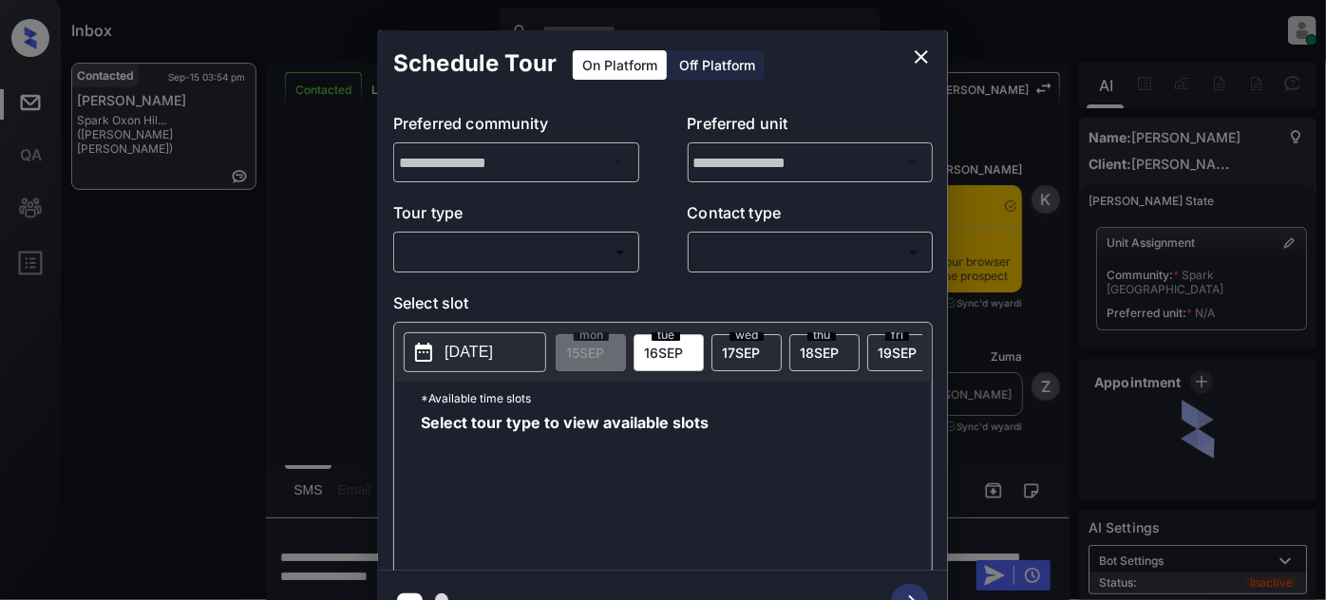
scroll to position [3289, 0]
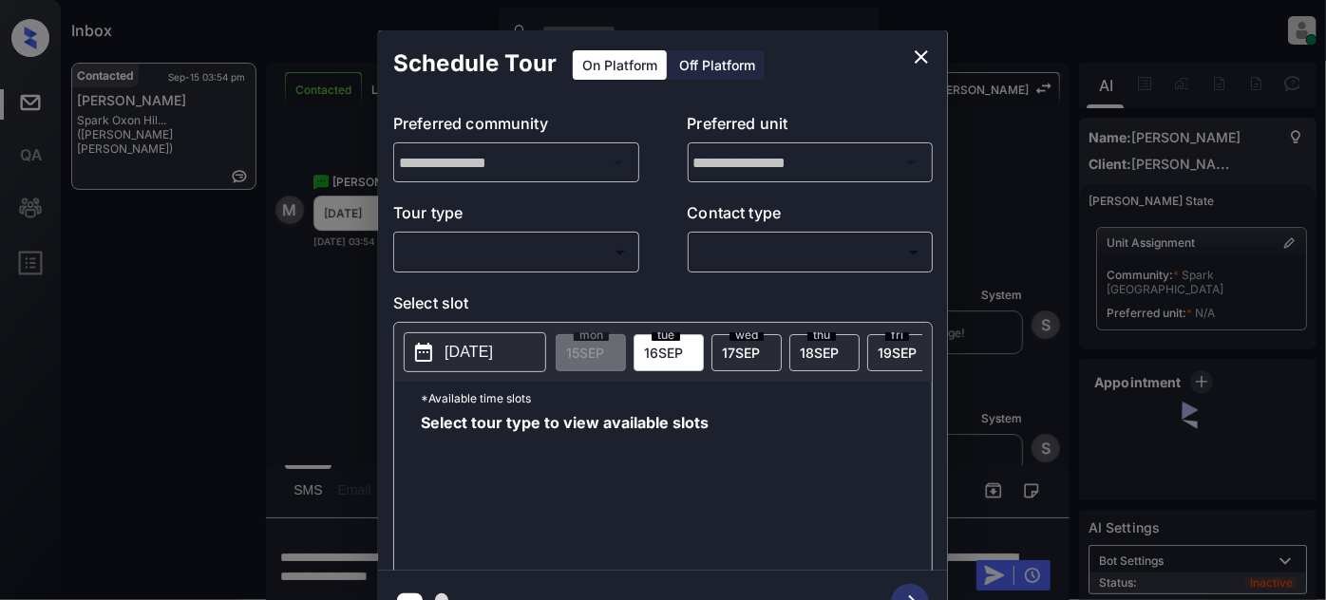
click at [516, 270] on div "​ ​" at bounding box center [516, 252] width 246 height 41
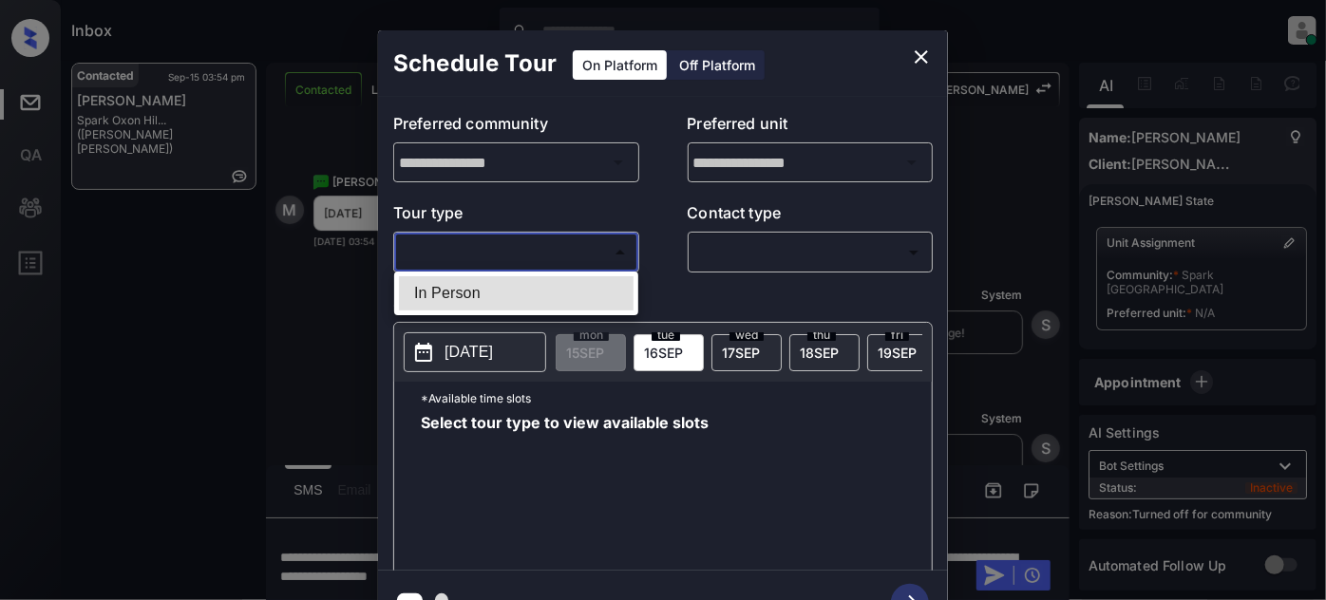
drag, startPoint x: 514, startPoint y: 262, endPoint x: 500, endPoint y: 280, distance: 23.0
click at [513, 262] on body "Inbox [PERSON_NAME] Online Set yourself offline Set yourself on break Profile S…" at bounding box center [663, 300] width 1326 height 600
click at [516, 293] on li "In Person" at bounding box center [516, 293] width 235 height 34
type input "********"
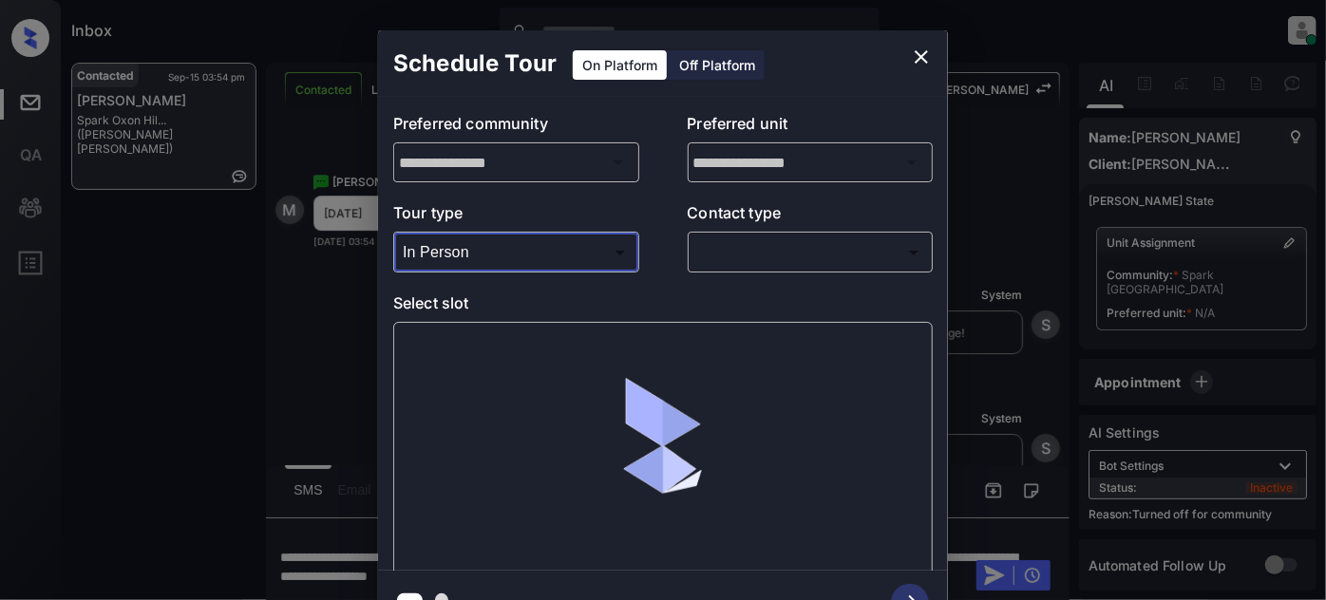
click at [818, 242] on body "Inbox Juan Carlos Manantan Online Set yourself offline Set yourself on break Pr…" at bounding box center [663, 300] width 1326 height 600
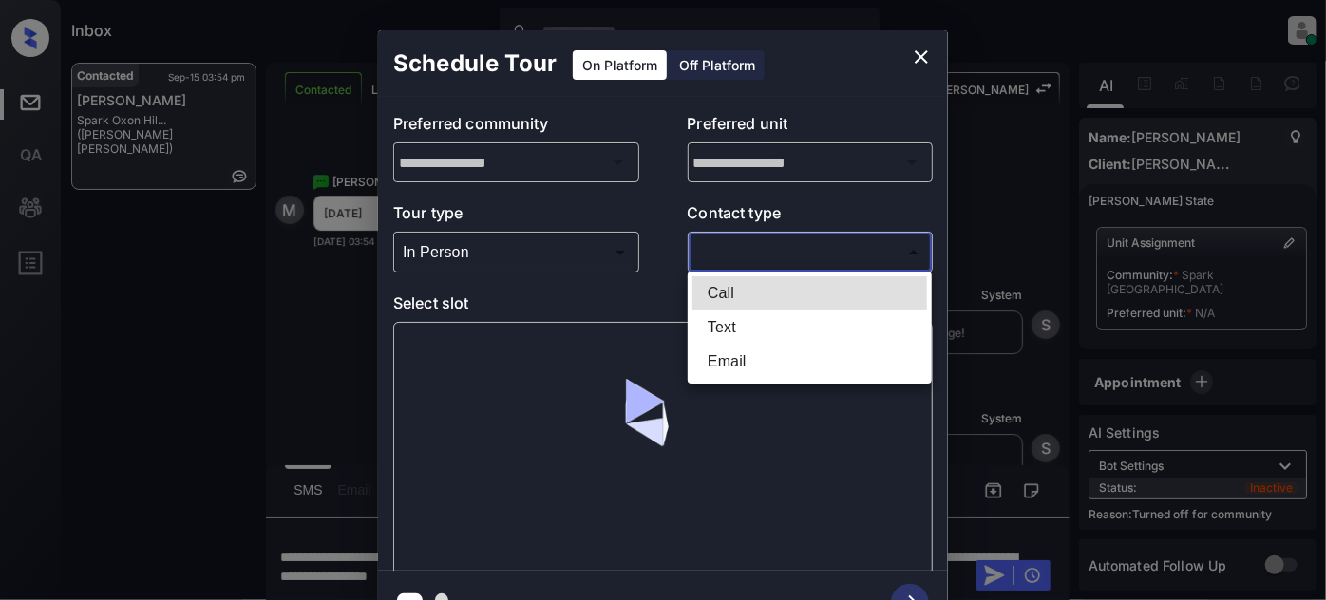
click at [767, 325] on li "Text" at bounding box center [810, 328] width 235 height 34
type input "****"
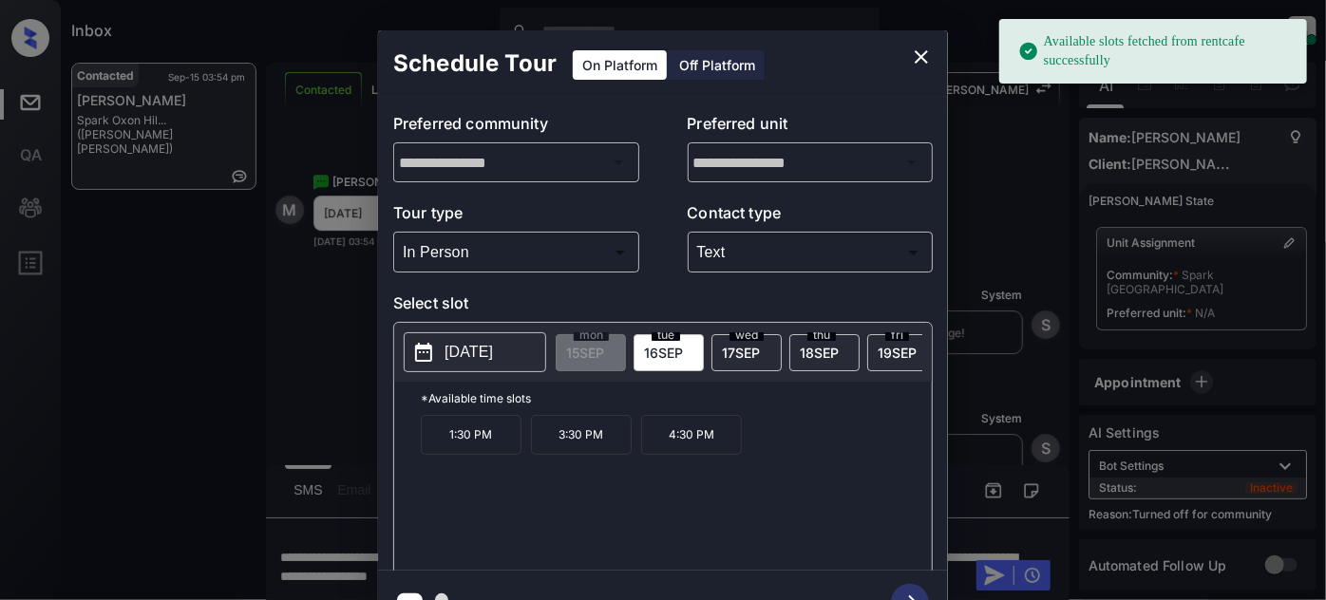
click at [485, 344] on p "2025-09-16" at bounding box center [469, 352] width 48 height 23
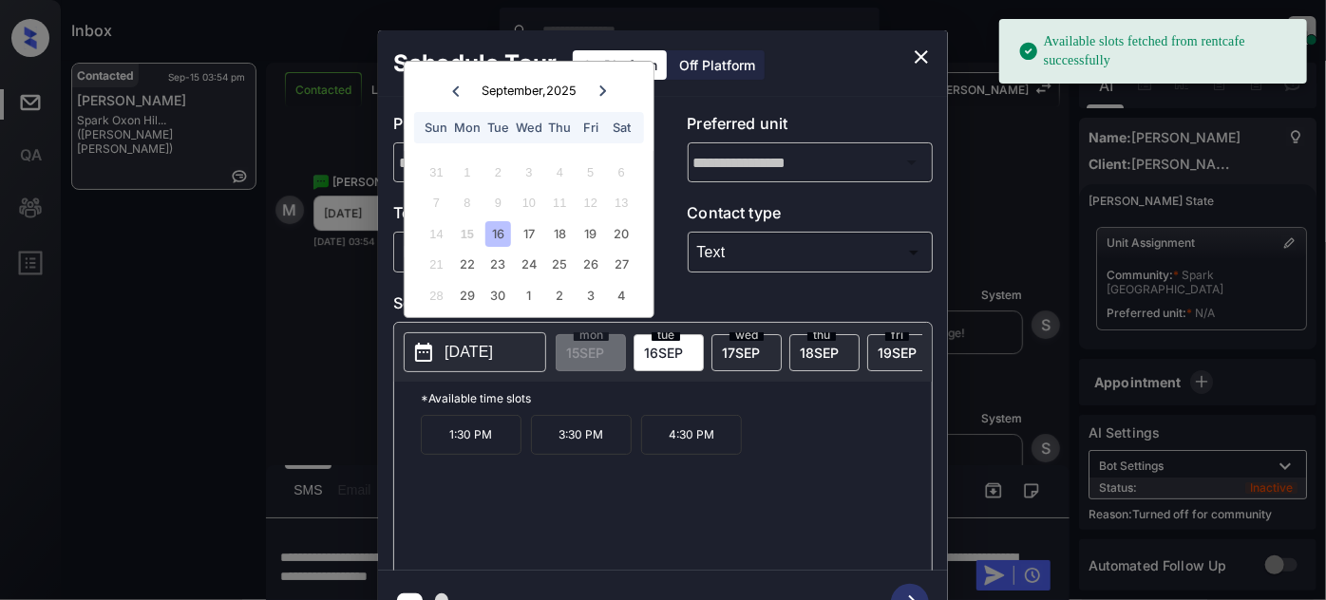
click at [599, 86] on icon at bounding box center [602, 91] width 11 height 11
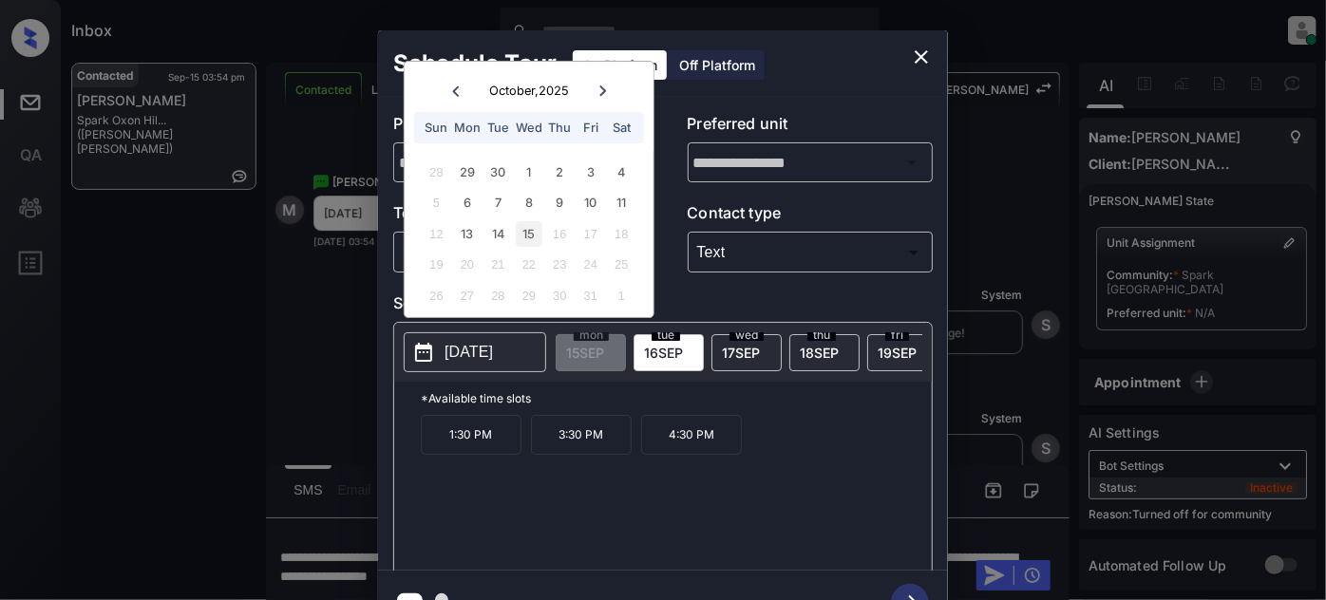
click at [527, 233] on div "15" at bounding box center [529, 234] width 26 height 26
click at [453, 88] on icon at bounding box center [455, 91] width 7 height 10
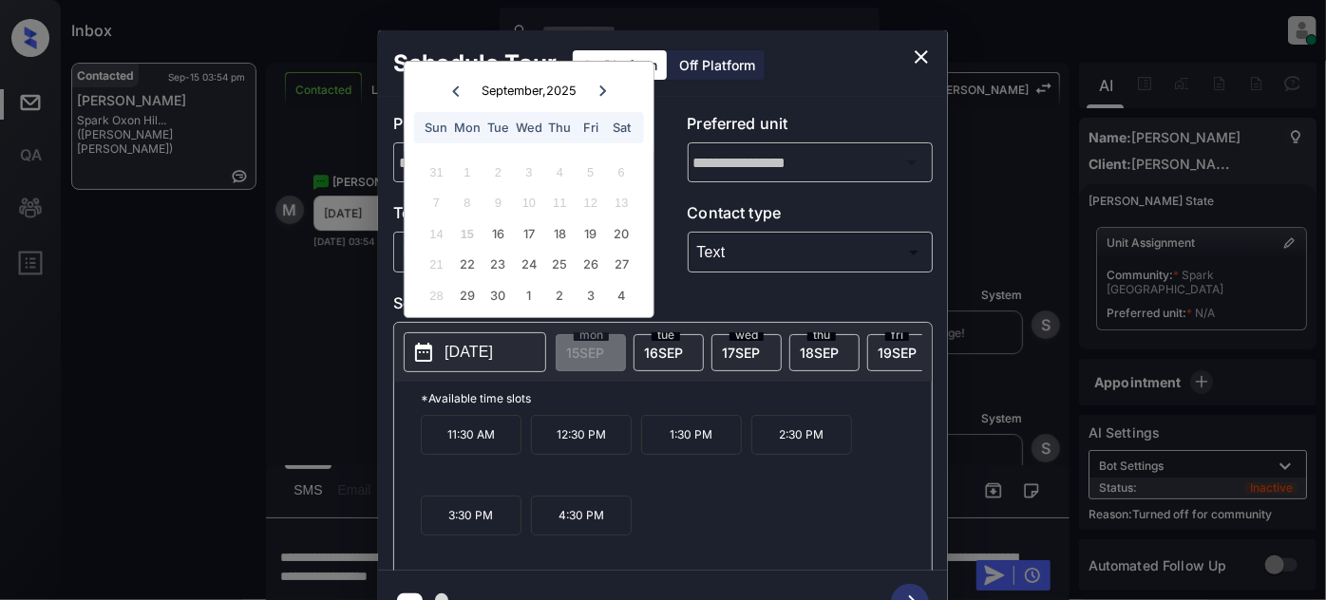
click at [608, 87] on icon at bounding box center [602, 91] width 11 height 11
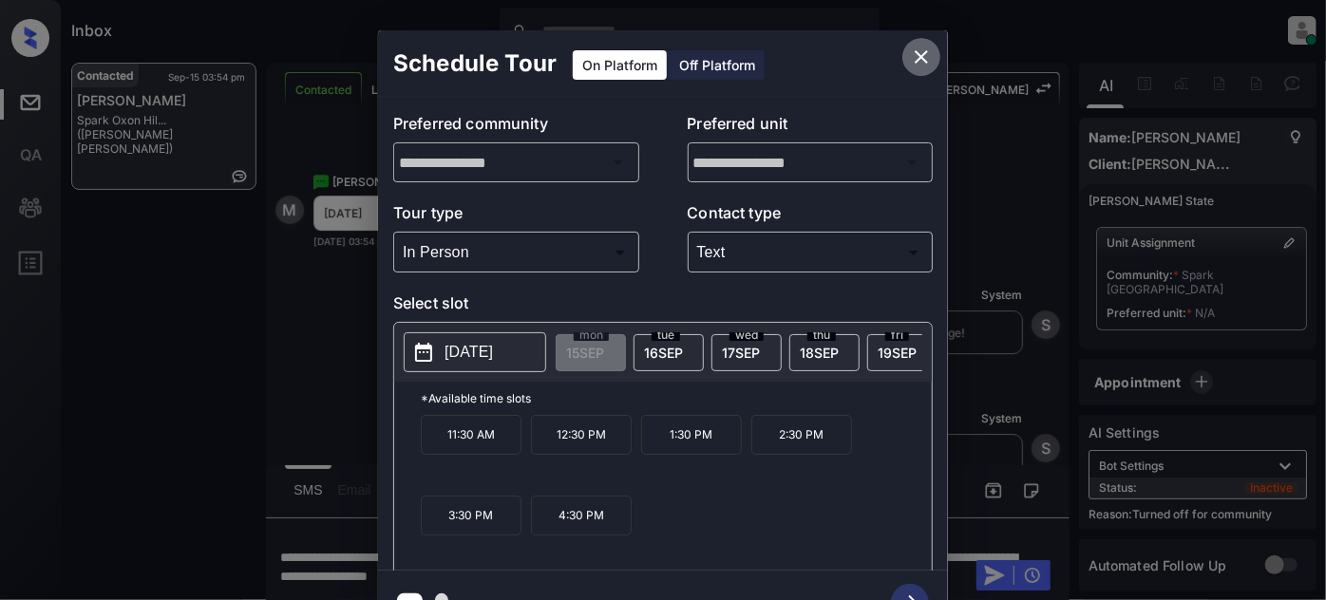
click at [922, 38] on button "close" at bounding box center [922, 57] width 38 height 38
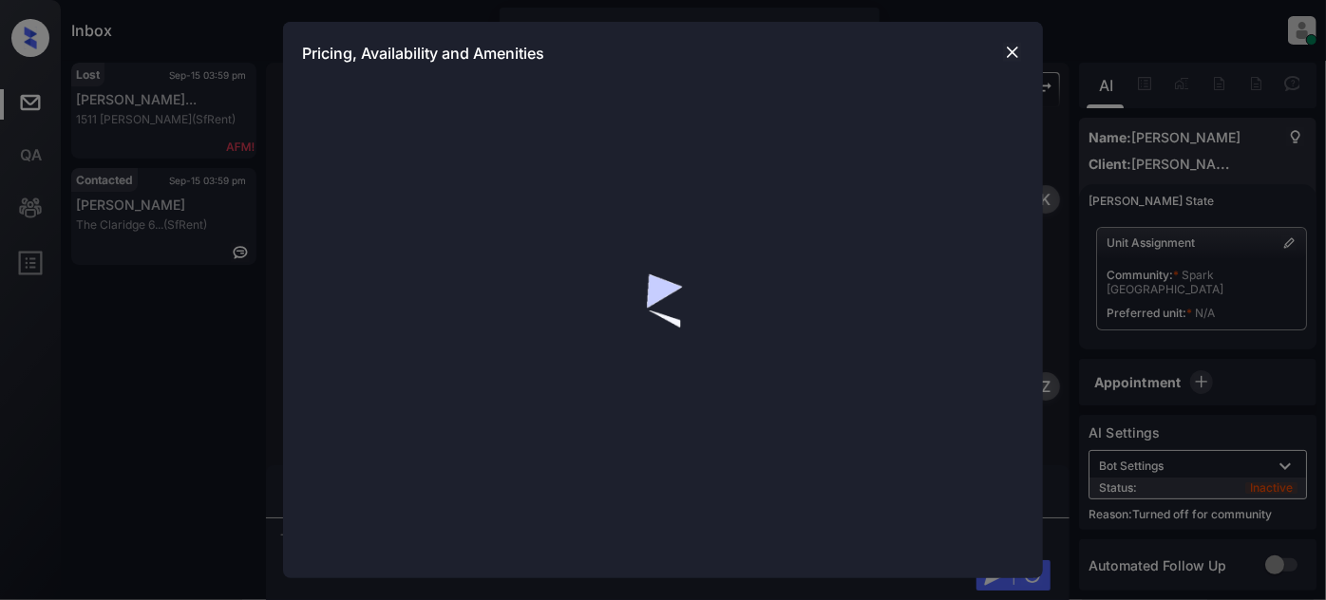
scroll to position [1183, 0]
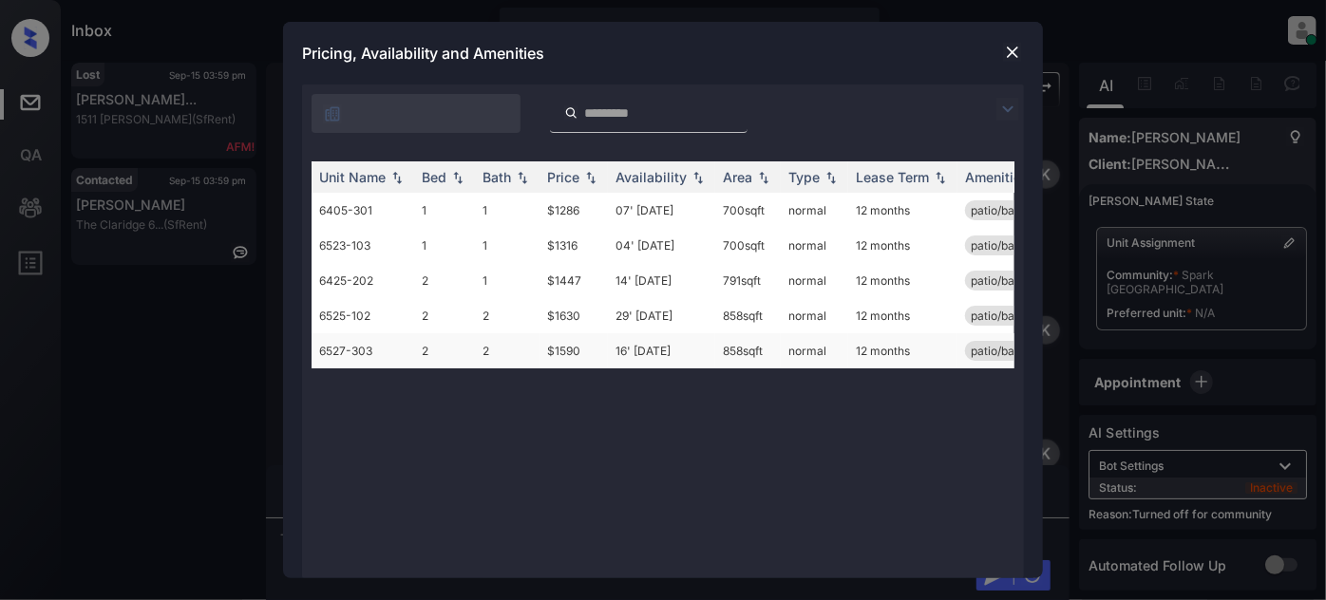
click at [648, 352] on td "16' [DATE]" at bounding box center [661, 350] width 107 height 35
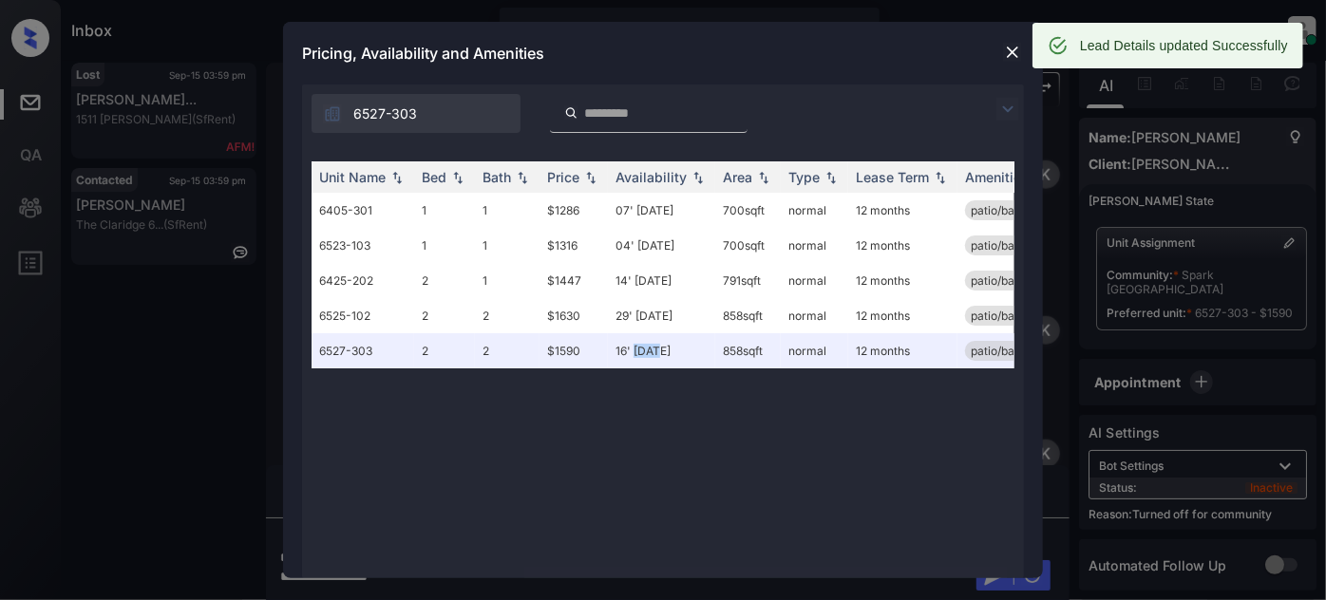
click at [1004, 57] on img at bounding box center [1012, 52] width 19 height 19
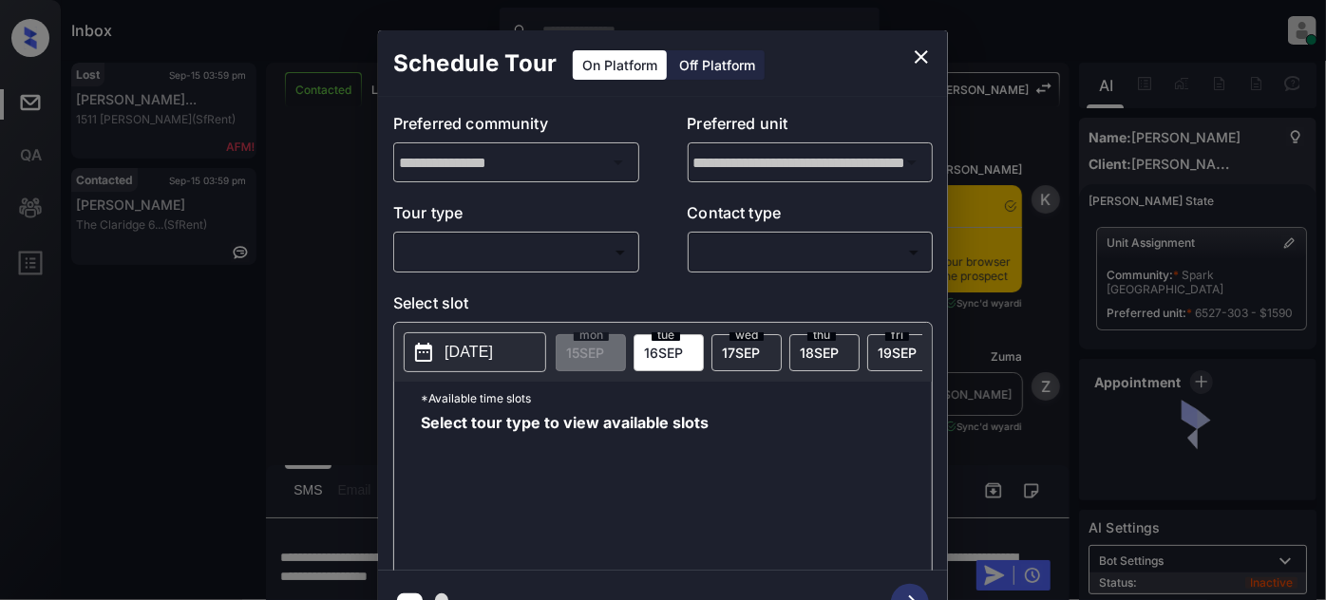
scroll to position [1183, 0]
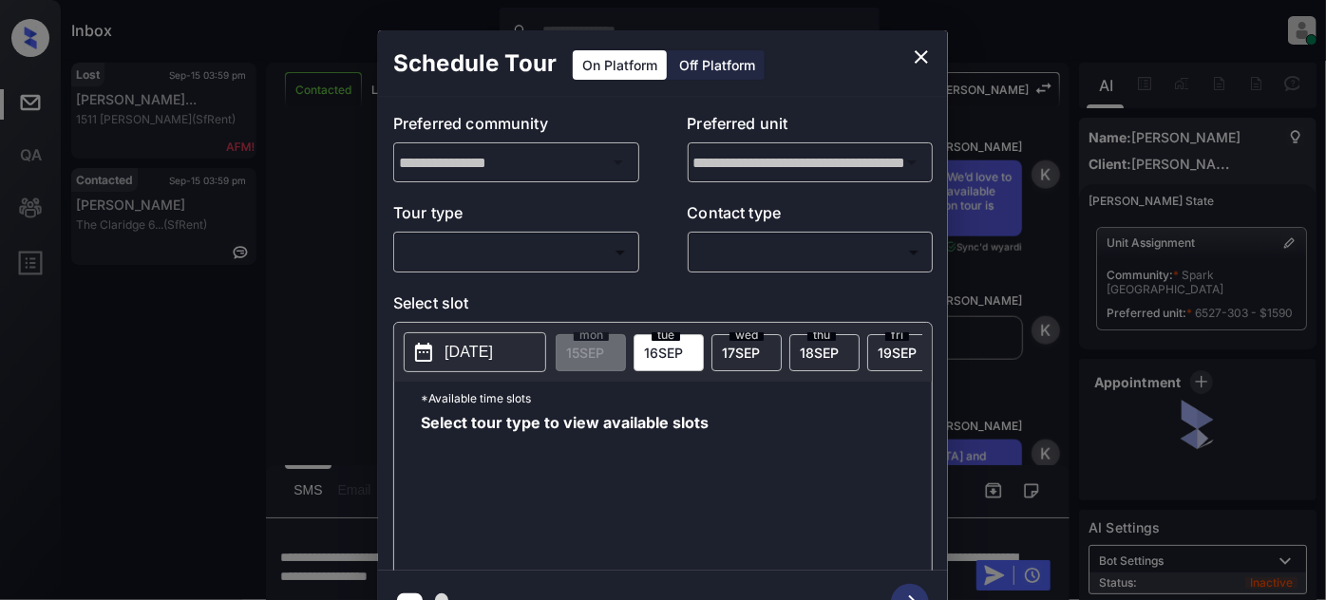
click at [488, 238] on body "Inbox [PERSON_NAME] Online Set yourself offline Set yourself on break Profile S…" at bounding box center [663, 300] width 1326 height 600
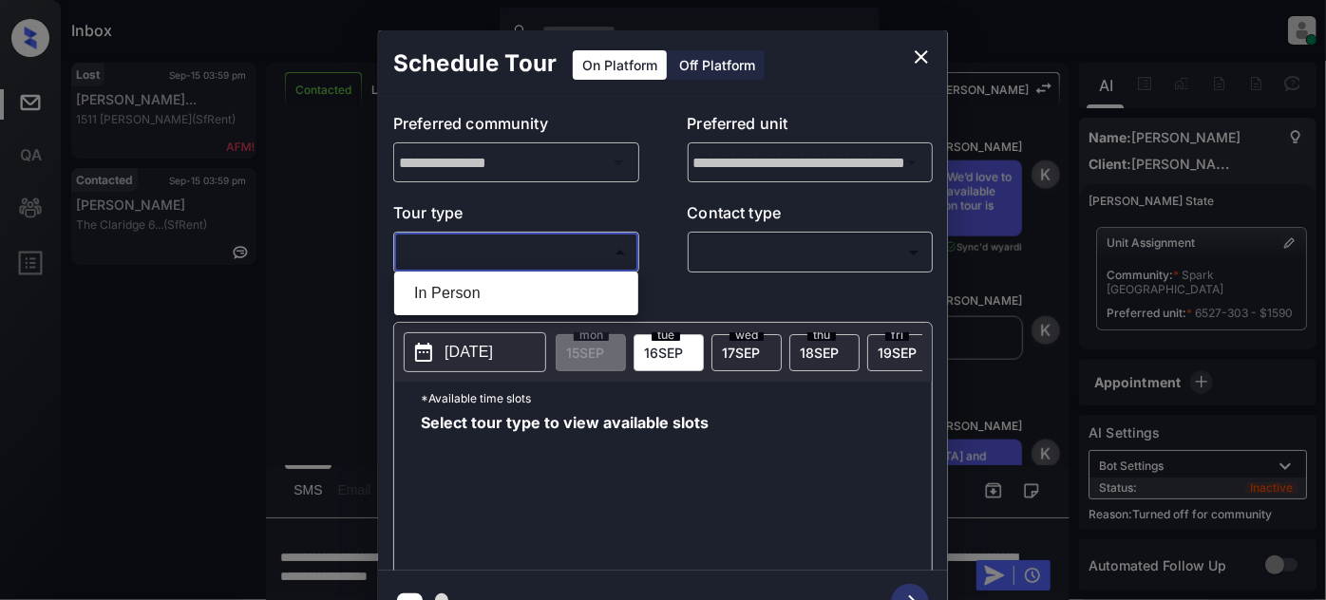
click at [485, 295] on li "In Person" at bounding box center [516, 293] width 235 height 34
type input "********"
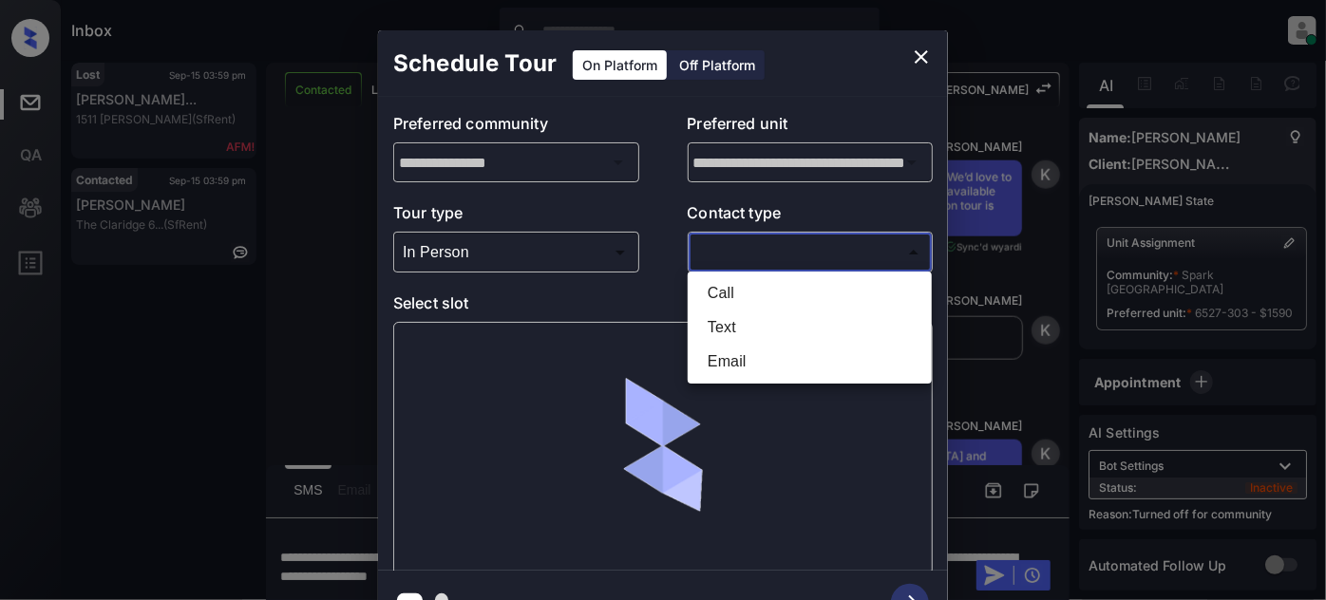
click at [765, 252] on body "Inbox [PERSON_NAME] Online Set yourself offline Set yourself on break Profile S…" at bounding box center [663, 300] width 1326 height 600
click at [749, 318] on li "Text" at bounding box center [810, 328] width 235 height 34
type input "****"
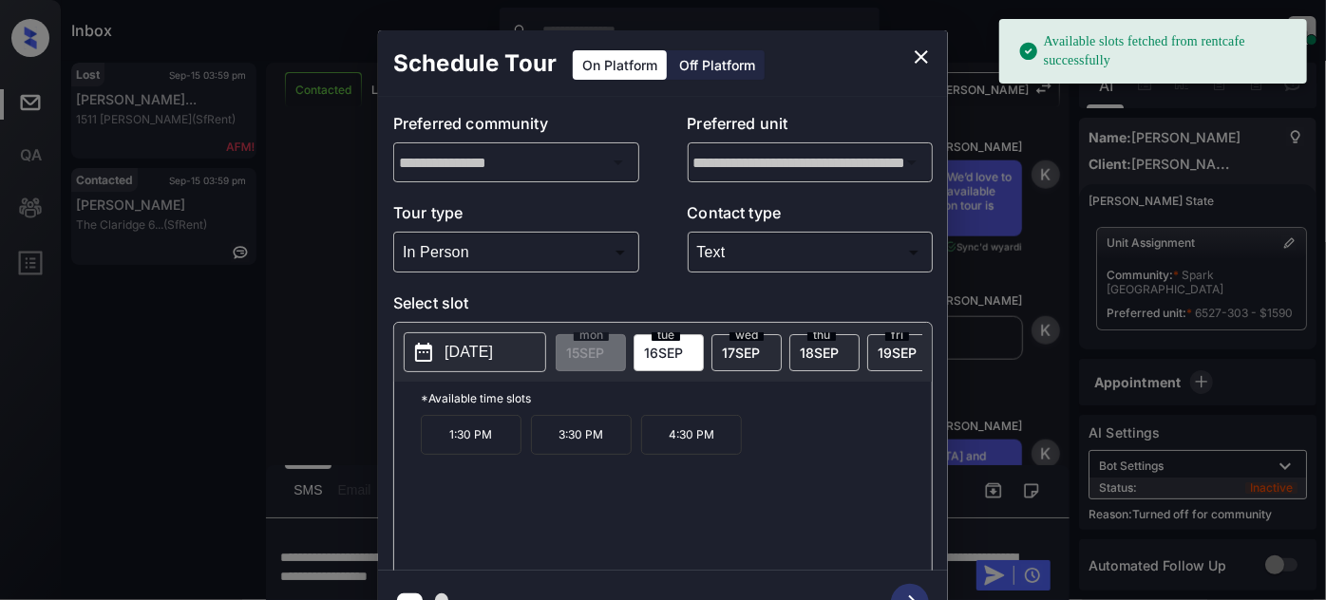
click at [890, 353] on span "19 SEP" at bounding box center [897, 353] width 39 height 16
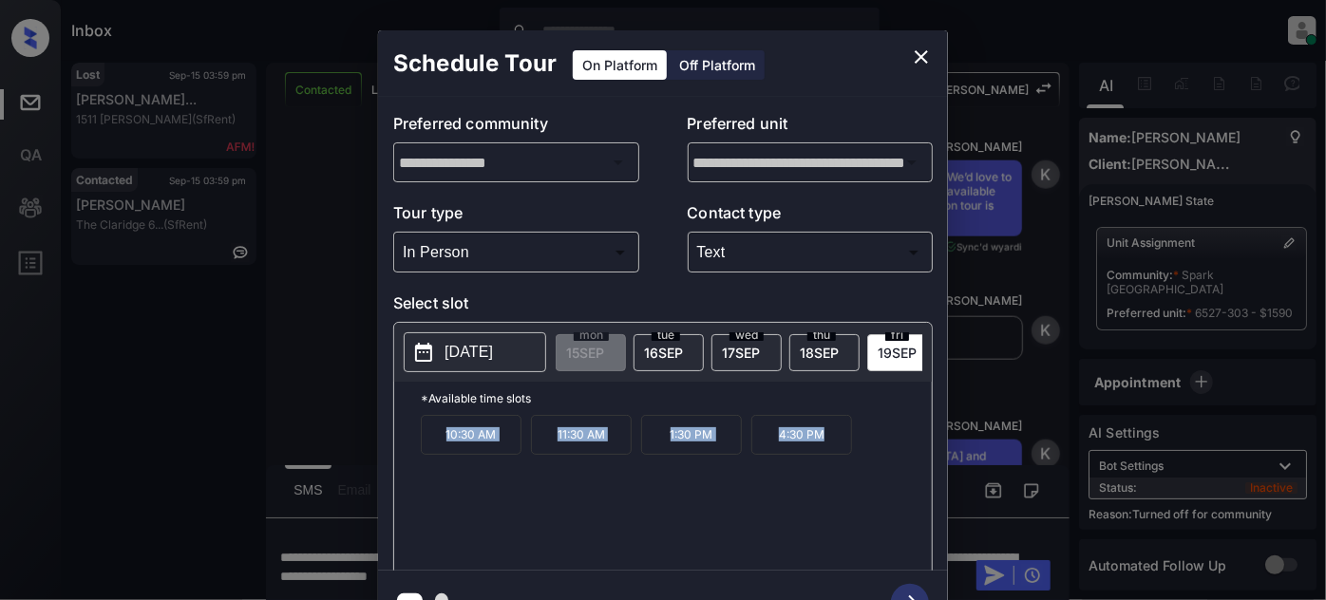
drag, startPoint x: 441, startPoint y: 450, endPoint x: 867, endPoint y: 450, distance: 426.6
click at [867, 450] on div "10:30 AM 11:30 AM 1:30 PM 4:30 PM" at bounding box center [676, 491] width 511 height 152
copy div "10:30 AM 11:30 AM 1:30 PM 4:30 PM"
click at [917, 48] on icon "close" at bounding box center [921, 57] width 23 height 23
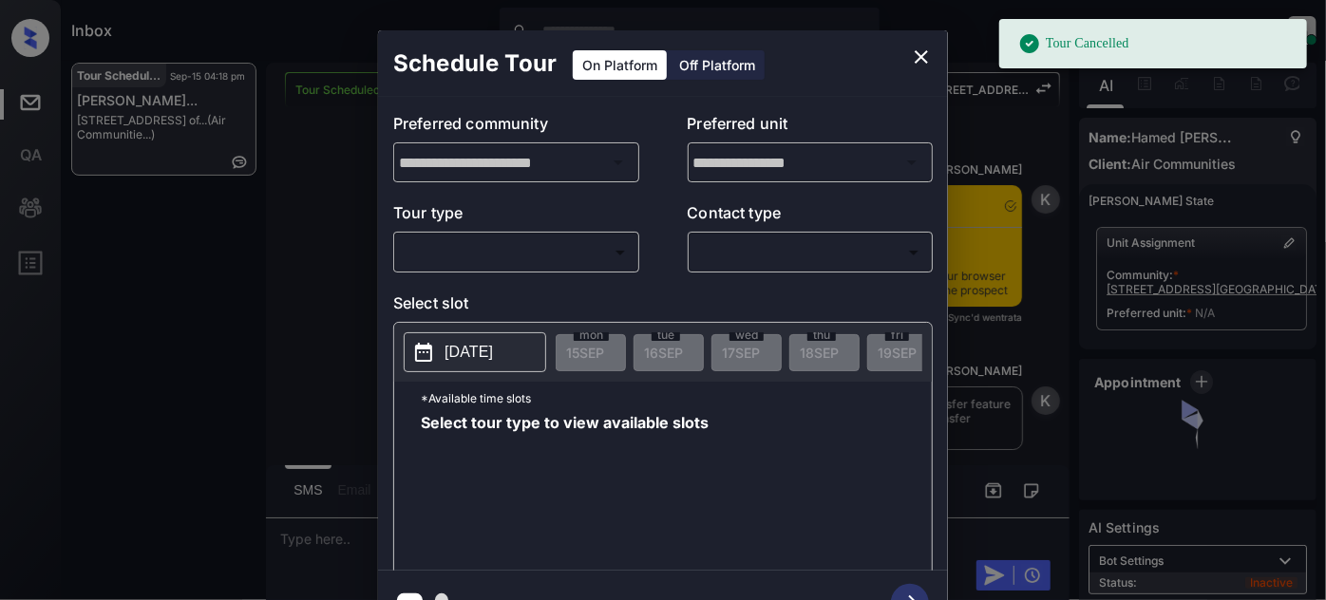
scroll to position [11484, 0]
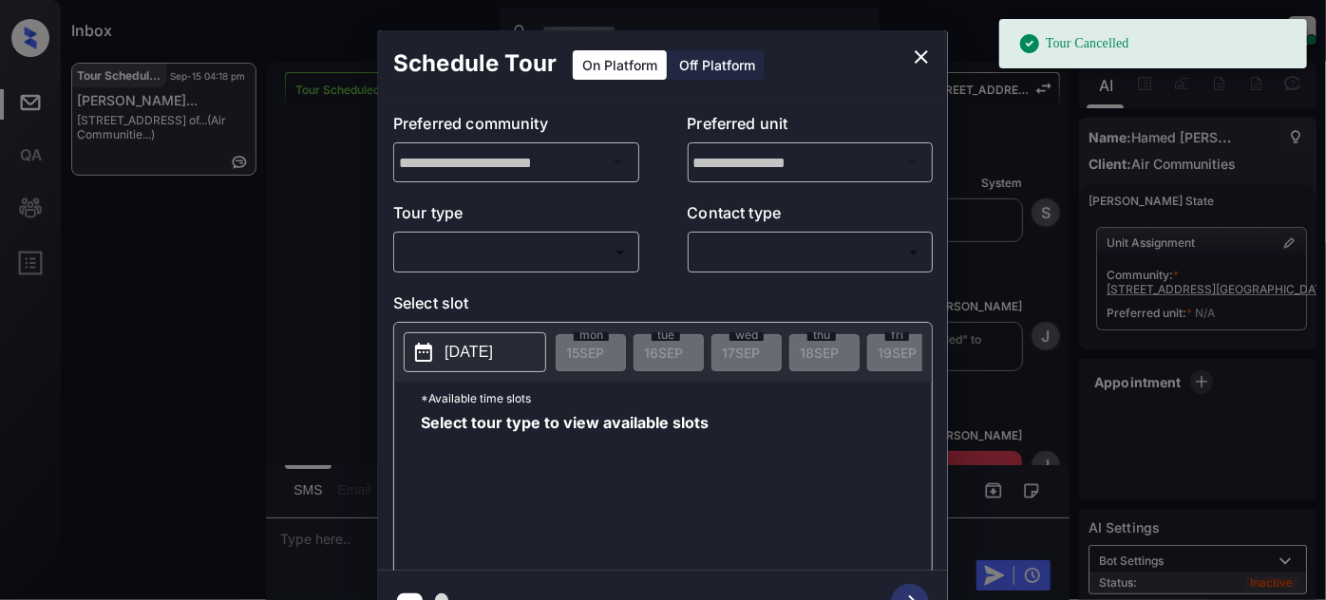
click at [517, 252] on body "Tour Cancelled Inbox [PERSON_NAME] Online Set yourself offline Set yourself on …" at bounding box center [663, 300] width 1326 height 600
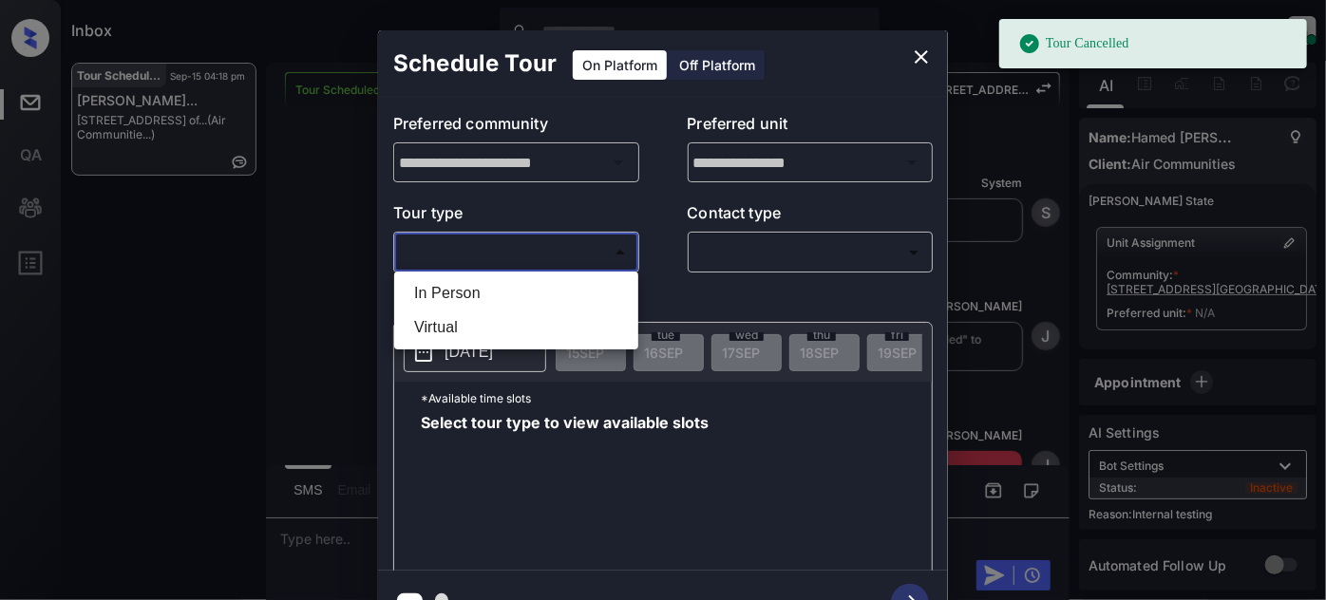
click at [486, 303] on li "In Person" at bounding box center [516, 293] width 235 height 34
type input "********"
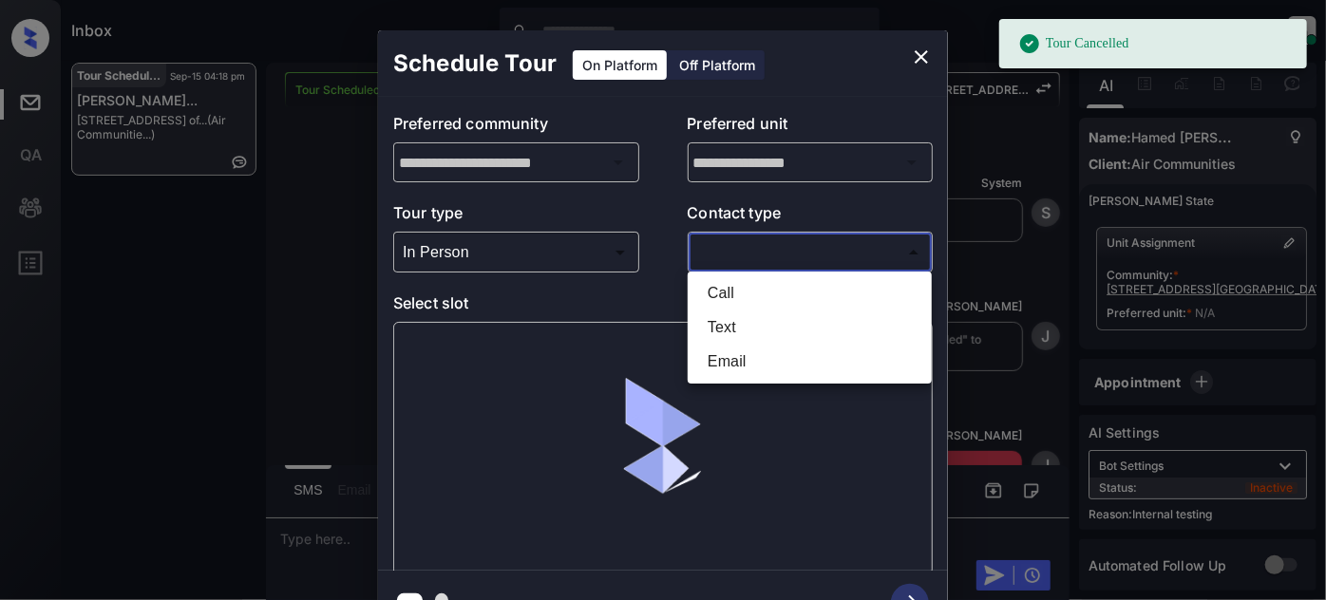
click at [778, 262] on body "Tour Cancelled Inbox [PERSON_NAME] Online Set yourself offline Set yourself on …" at bounding box center [663, 300] width 1326 height 600
click at [746, 326] on li "Text" at bounding box center [810, 328] width 235 height 34
type input "****"
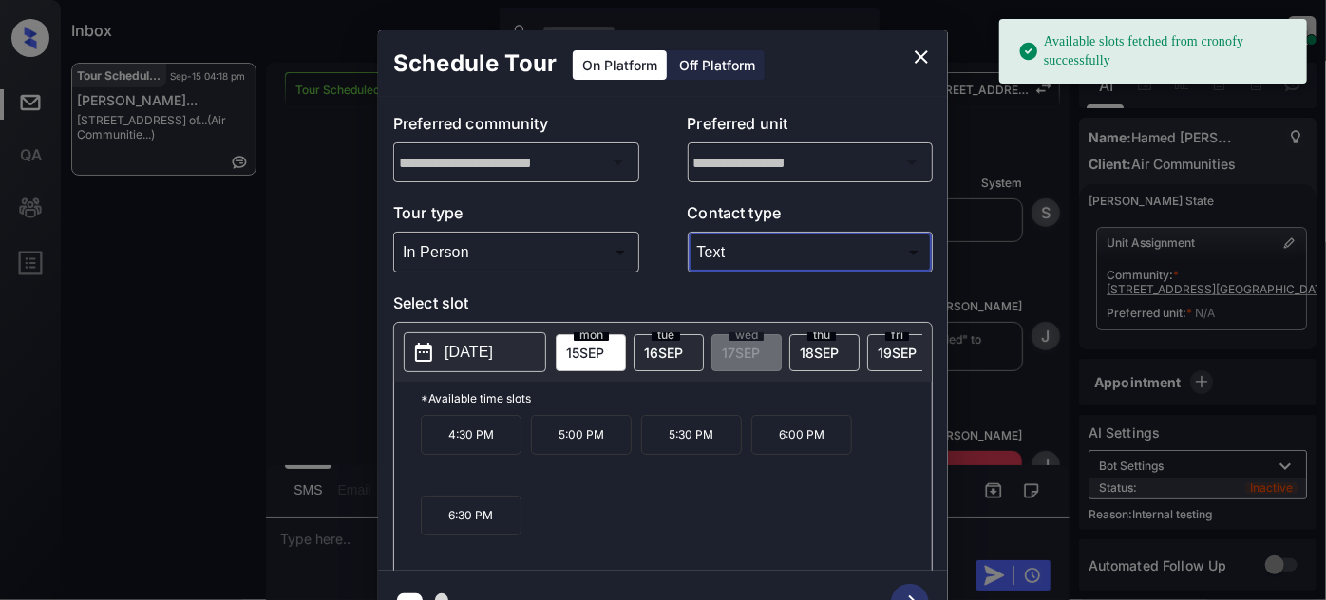
click at [638, 345] on div "[DATE]" at bounding box center [669, 352] width 70 height 37
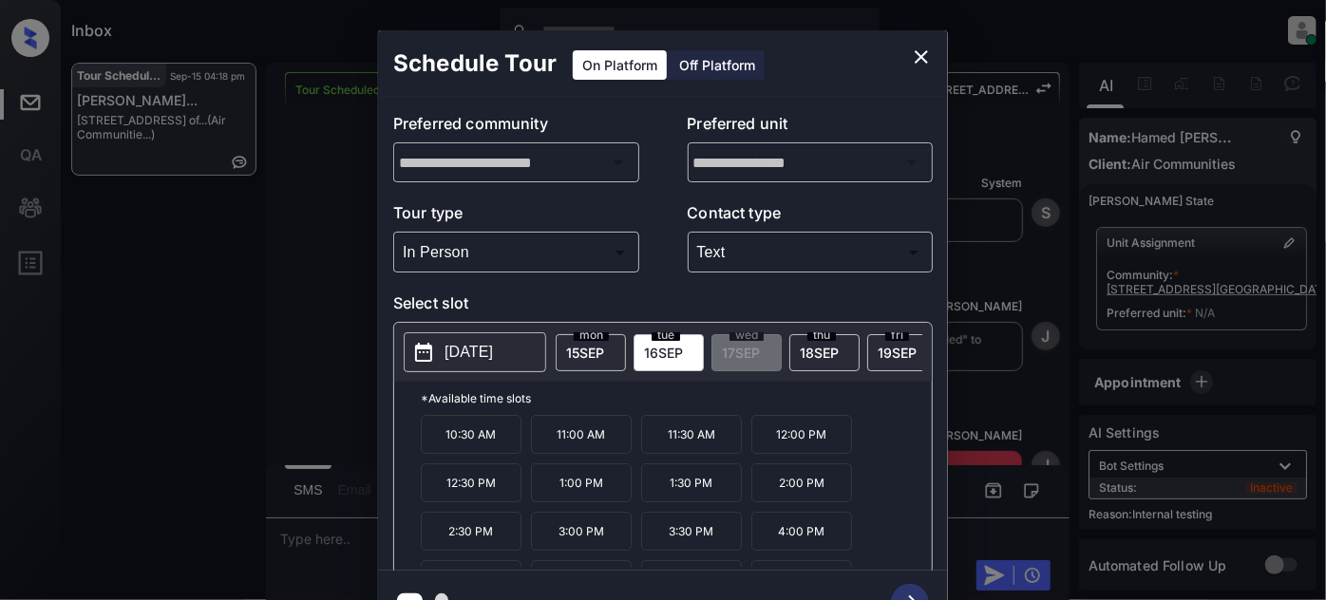
click at [813, 358] on div "[DATE]" at bounding box center [824, 352] width 70 height 37
click at [662, 356] on span "[DATE]" at bounding box center [663, 353] width 39 height 16
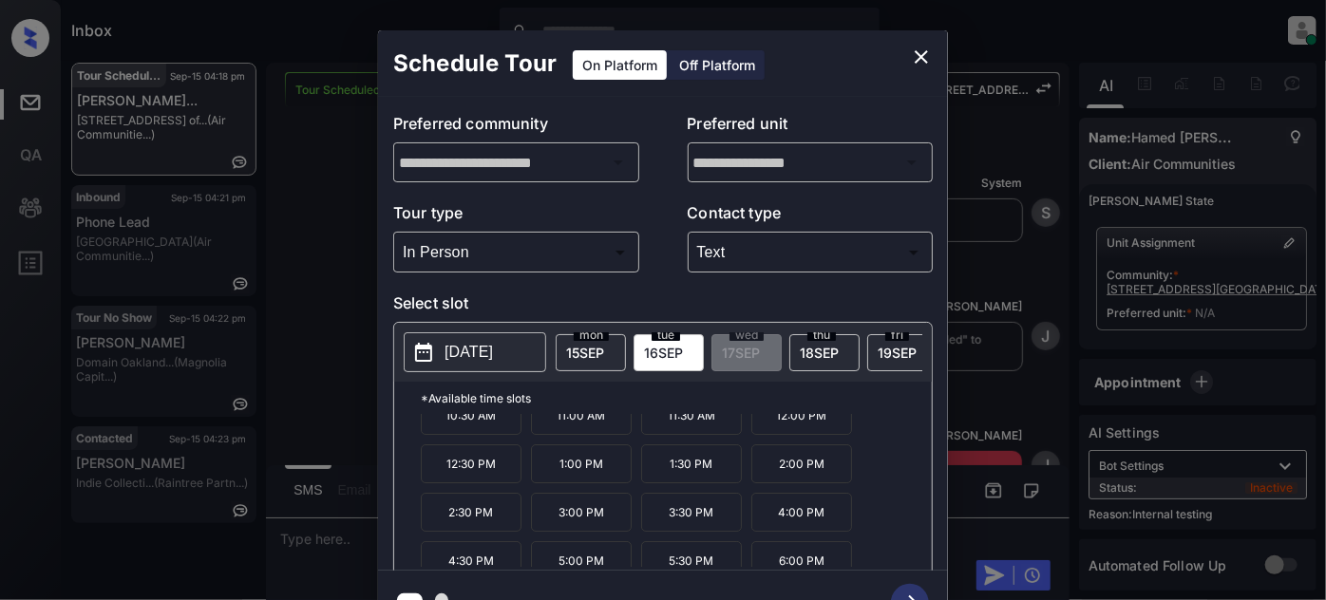
scroll to position [78, 0]
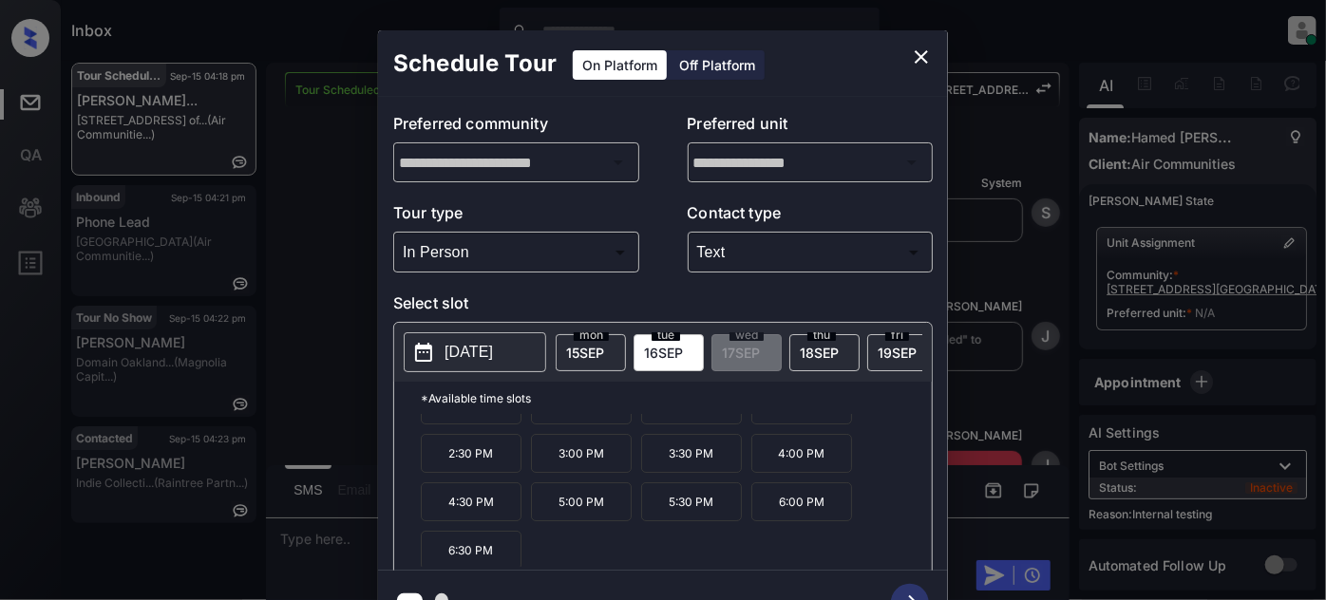
click at [491, 372] on div "[DATE]" at bounding box center [475, 353] width 143 height 40
click at [493, 350] on p "[DATE]" at bounding box center [469, 352] width 48 height 23
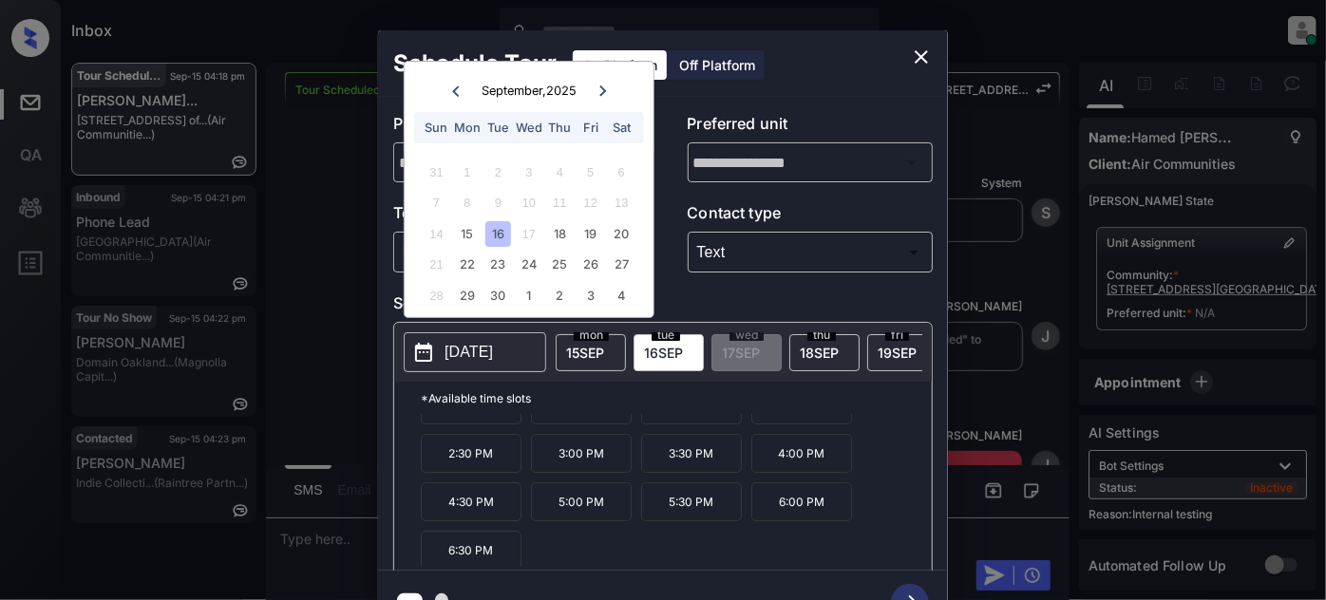
click at [325, 385] on div "**********" at bounding box center [663, 333] width 1326 height 666
